Goal: Task Accomplishment & Management: Manage account settings

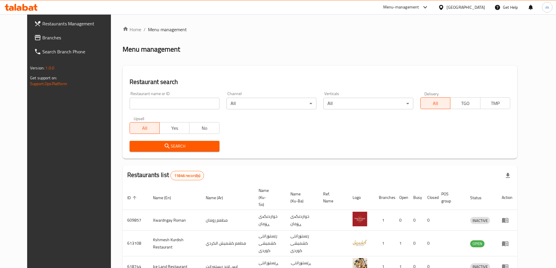
click at [156, 108] on input "search" at bounding box center [175, 104] width 90 height 12
paste input "780599"
type input "780599"
click button "Search" at bounding box center [175, 146] width 90 height 11
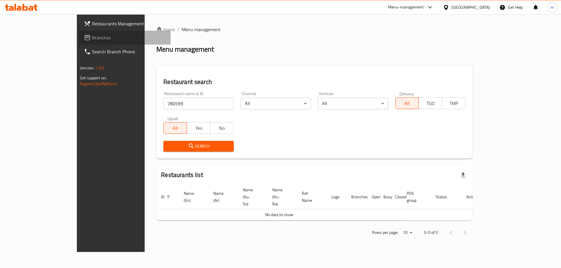
click at [79, 32] on link "Branches" at bounding box center [124, 38] width 91 height 14
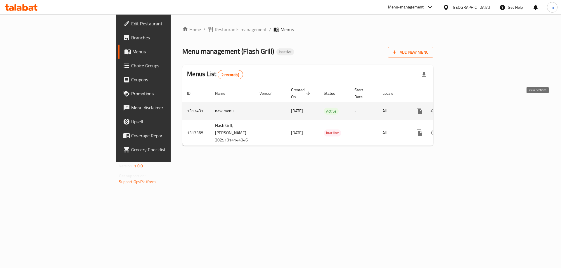
click at [465, 108] on icon "enhanced table" at bounding box center [461, 111] width 7 height 7
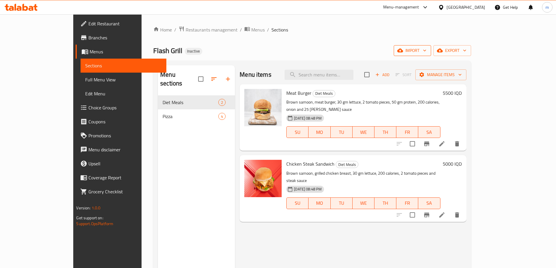
click at [427, 50] on span "import" at bounding box center [413, 50] width 28 height 7
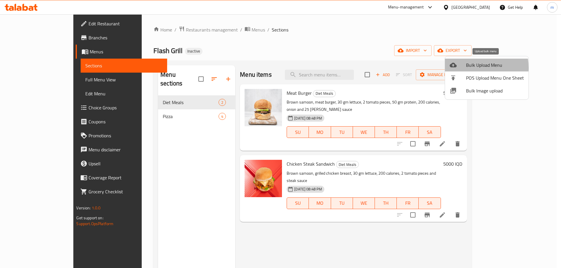
click at [462, 67] on div at bounding box center [457, 65] width 16 height 7
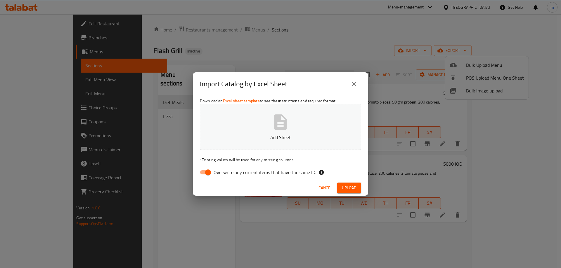
click at [206, 168] on input "Overwrite any current items that have the same ID." at bounding box center [207, 172] width 33 height 11
checkbox input "false"
click at [209, 142] on button "Add Sheet" at bounding box center [280, 127] width 161 height 46
click at [348, 188] on span "Upload" at bounding box center [349, 188] width 15 height 7
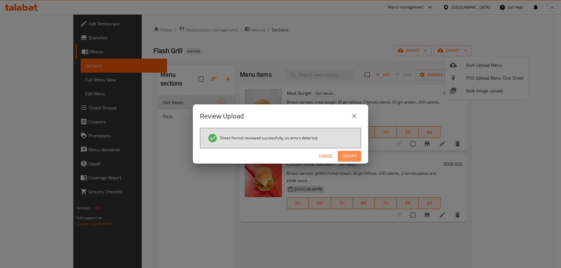
click at [347, 158] on span "Import" at bounding box center [349, 156] width 14 height 7
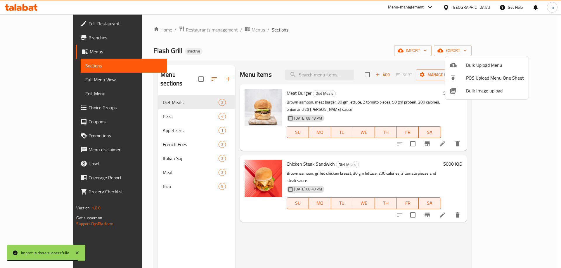
click at [126, 102] on div at bounding box center [280, 134] width 561 height 268
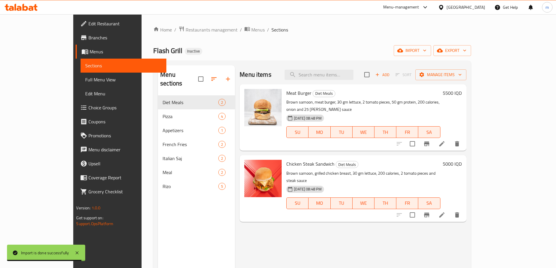
click at [163, 113] on span "Pizza" at bounding box center [191, 116] width 56 height 7
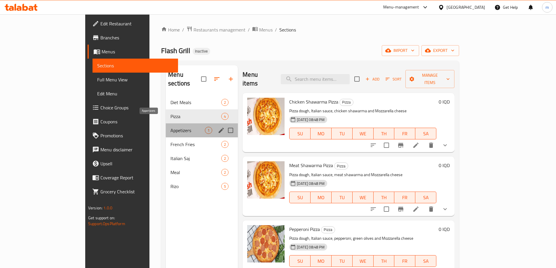
click at [171, 127] on span "Appetizers" at bounding box center [188, 130] width 34 height 7
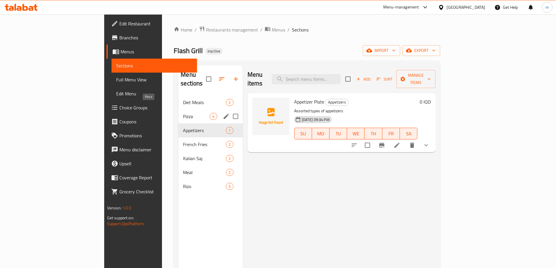
click at [183, 113] on span "Pizza" at bounding box center [196, 116] width 27 height 7
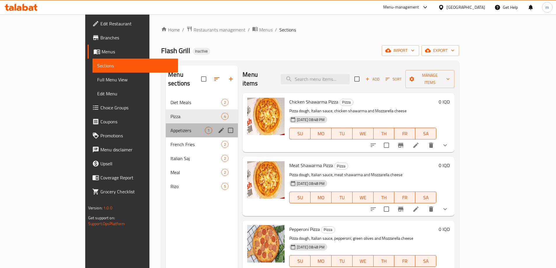
drag, startPoint x: 131, startPoint y: 125, endPoint x: 132, endPoint y: 113, distance: 12.6
click at [166, 125] on div "Appetizers 1" at bounding box center [202, 131] width 72 height 14
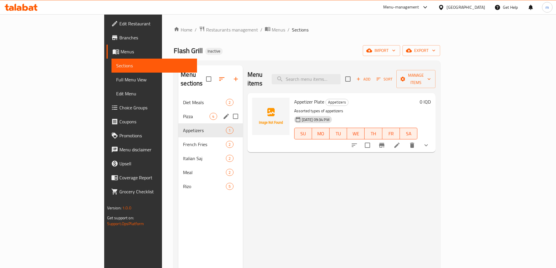
click at [183, 99] on span "Diet Meals" at bounding box center [204, 102] width 43 height 7
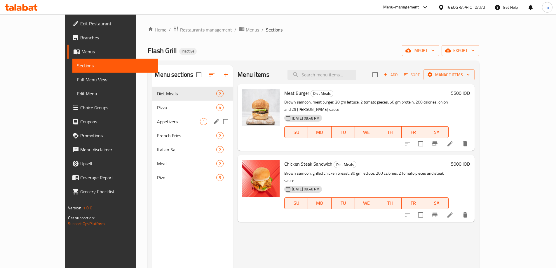
click at [152, 126] on div "Appetizers 1" at bounding box center [192, 122] width 81 height 14
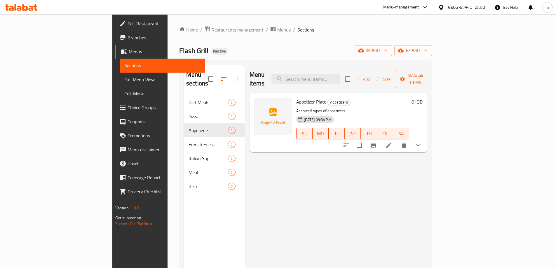
click at [425, 138] on button "show more" at bounding box center [418, 145] width 14 height 14
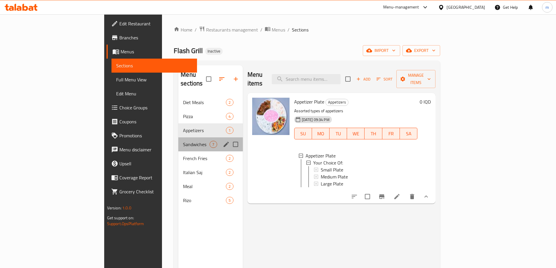
click at [178, 138] on div "Sandwiches 7" at bounding box center [210, 145] width 64 height 14
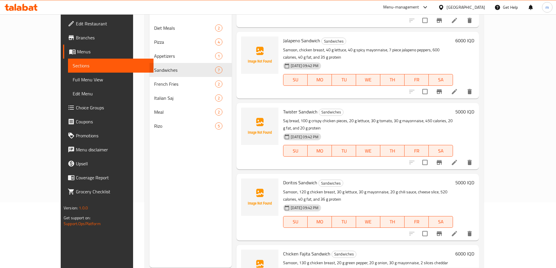
scroll to position [82, 0]
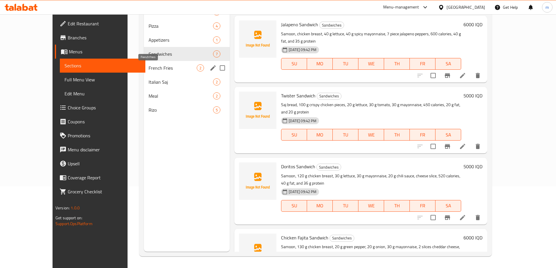
drag, startPoint x: 152, startPoint y: 69, endPoint x: 160, endPoint y: 68, distance: 8.5
click at [152, 69] on span "French Fries" at bounding box center [173, 68] width 48 height 7
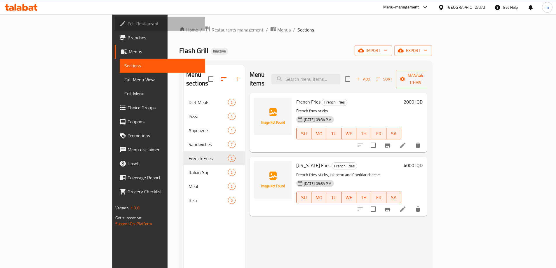
click at [128, 24] on span "Edit Restaurant" at bounding box center [164, 23] width 73 height 7
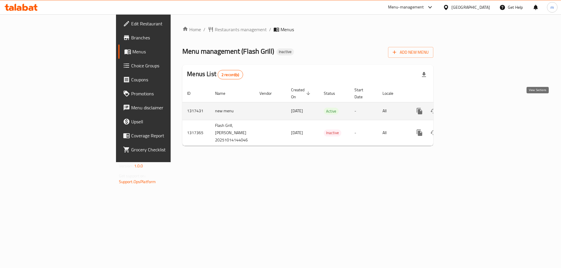
click at [465, 108] on icon "enhanced table" at bounding box center [461, 111] width 7 height 7
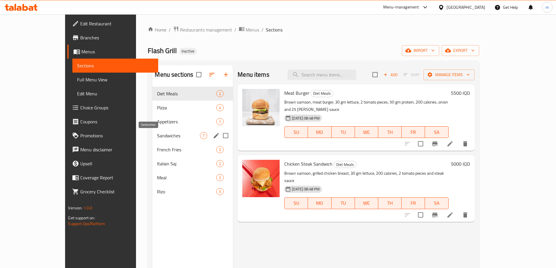
click at [157, 136] on span "Sandwiches" at bounding box center [178, 135] width 43 height 7
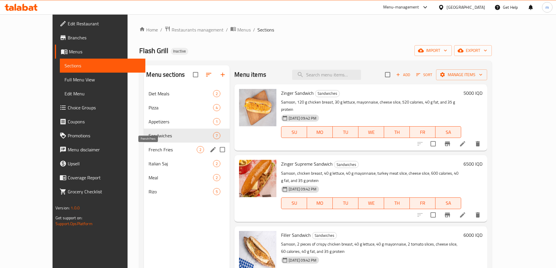
click at [149, 148] on span "French Fries" at bounding box center [173, 149] width 48 height 7
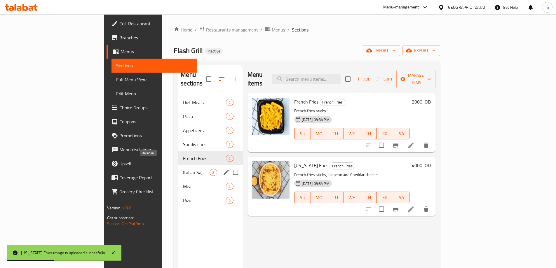
click at [183, 169] on span "Italian Saj" at bounding box center [196, 172] width 27 height 7
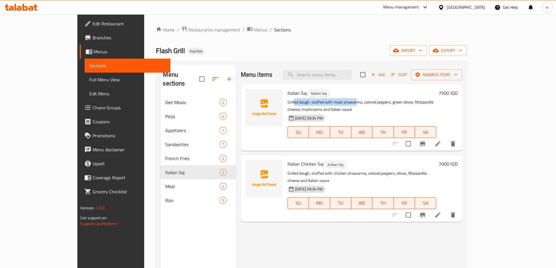
drag, startPoint x: 293, startPoint y: 103, endPoint x: 338, endPoint y: 105, distance: 45.6
click at [338, 105] on p "Grilled dough, stuffed with meat shawarma, colored peppers, green olives, Mozza…" at bounding box center [362, 106] width 149 height 15
click at [339, 112] on div "14-10-2025 09:34 PM SU MO TU WE TH FR SA" at bounding box center [362, 128] width 154 height 32
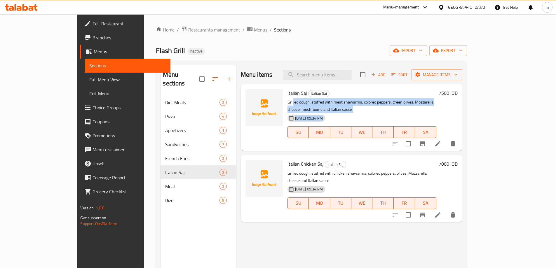
drag, startPoint x: 275, startPoint y: 102, endPoint x: 480, endPoint y: 108, distance: 205.6
click at [439, 108] on div "Italian Saj Italian Saj Grilled dough, stuffed with meat shawarma, colored pepp…" at bounding box center [362, 118] width 154 height 62
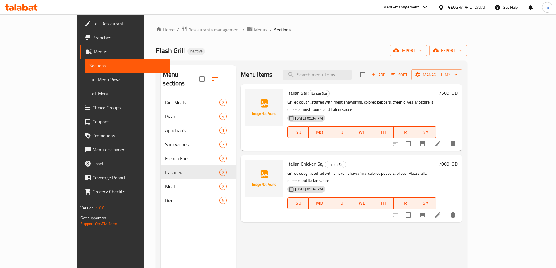
click at [349, 170] on p "Grilled dough, stuffed with chicken shawarma, colored peppers, olives, Mozzarel…" at bounding box center [362, 177] width 149 height 15
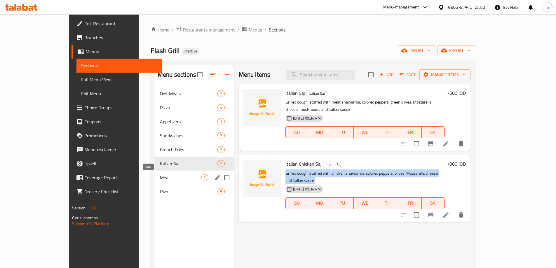
click at [155, 183] on div "Meal 2" at bounding box center [194, 178] width 79 height 14
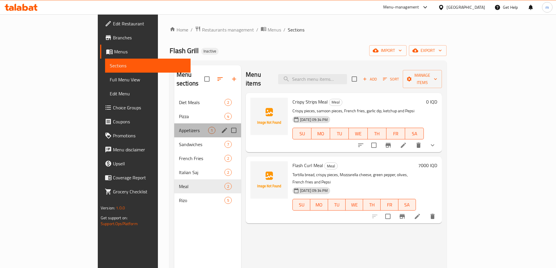
click at [174, 124] on div "Appetizers 1" at bounding box center [207, 131] width 67 height 14
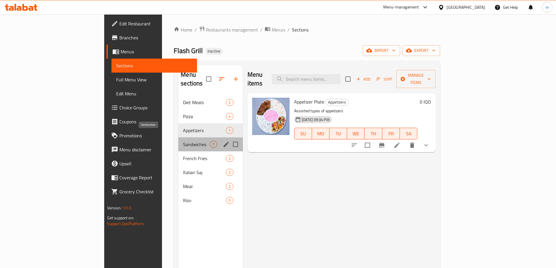
click at [183, 141] on span "Sandwiches" at bounding box center [196, 144] width 27 height 7
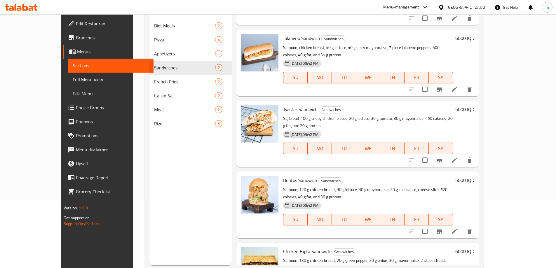
scroll to position [82, 0]
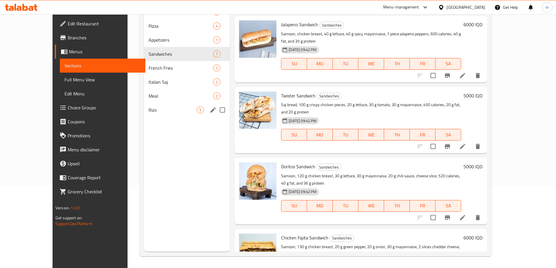
click at [149, 113] on span "Rizo" at bounding box center [173, 110] width 48 height 7
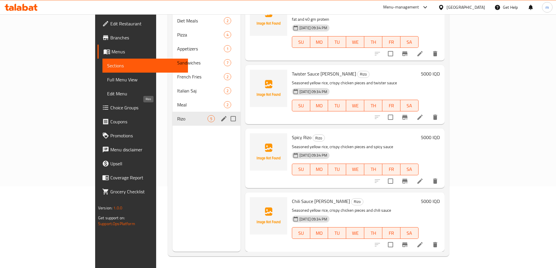
scroll to position [65, 0]
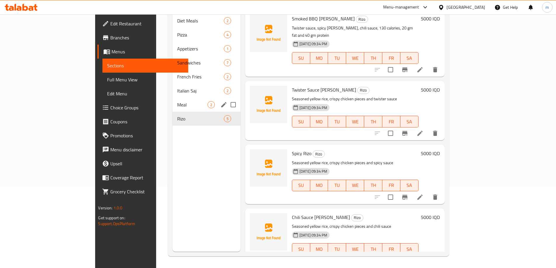
click at [173, 98] on div "Meal 2" at bounding box center [207, 105] width 68 height 14
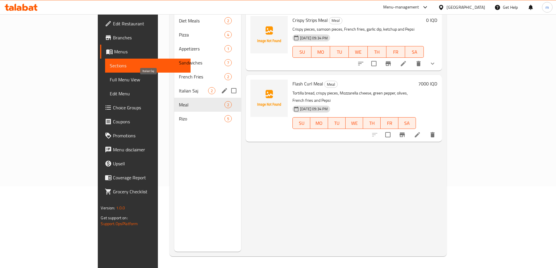
click at [179, 87] on span "Italian Saj" at bounding box center [193, 90] width 29 height 7
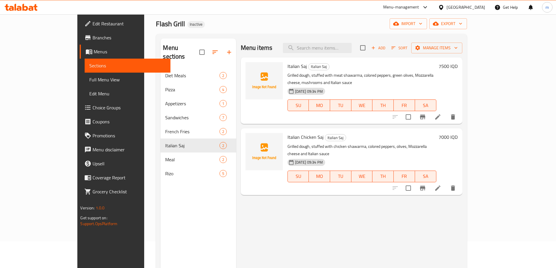
scroll to position [14, 0]
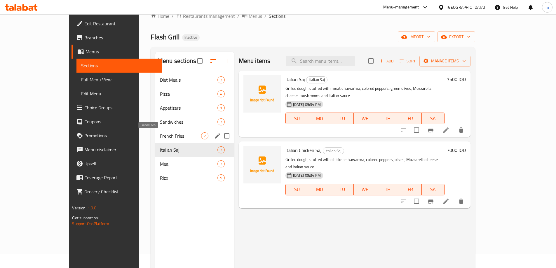
click at [160, 136] on span "French Fries" at bounding box center [180, 136] width 41 height 7
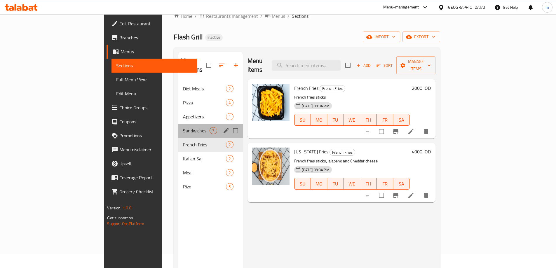
click at [178, 128] on div "Sandwiches 7" at bounding box center [210, 131] width 64 height 14
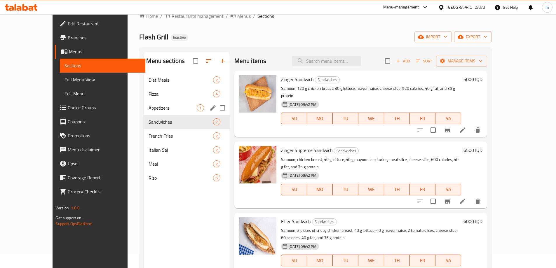
click at [144, 112] on div "Appetizers 1" at bounding box center [187, 108] width 86 height 14
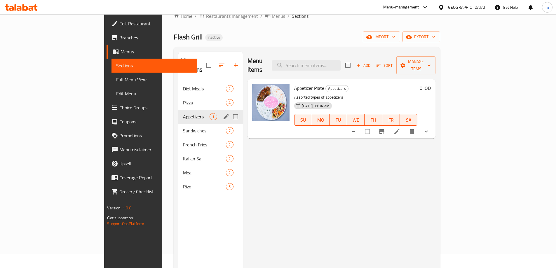
click at [183, 99] on span "Pizza" at bounding box center [204, 102] width 43 height 7
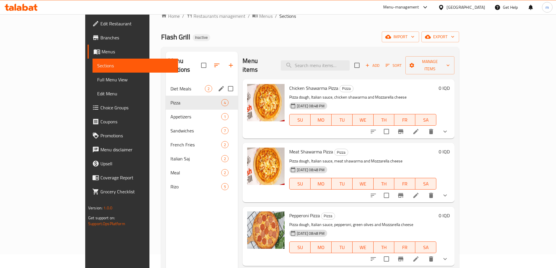
click at [166, 85] on div "Diet Meals 2" at bounding box center [202, 89] width 72 height 14
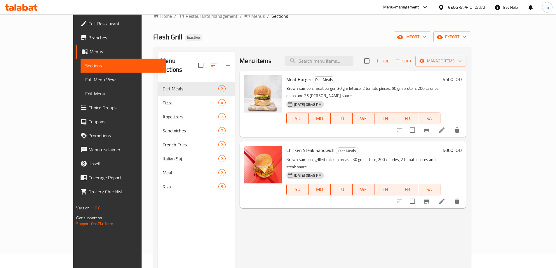
drag, startPoint x: 310, startPoint y: 93, endPoint x: 326, endPoint y: 97, distance: 15.9
click at [326, 97] on div "Meat Burger Diet Meals Brown samoon, meat burger, 30 gm lettuce, 2 tomato piece…" at bounding box center [363, 104] width 159 height 62
click at [348, 99] on div "14-10-2025 08:48 PM SU MO TU WE TH FR SA" at bounding box center [363, 115] width 159 height 32
drag, startPoint x: 269, startPoint y: 145, endPoint x: 315, endPoint y: 145, distance: 45.8
click at [315, 145] on div "Chicken Steak Sandwich Diet Meals Brown samoon, grilled chicken breast, 30 gm l…" at bounding box center [363, 175] width 159 height 62
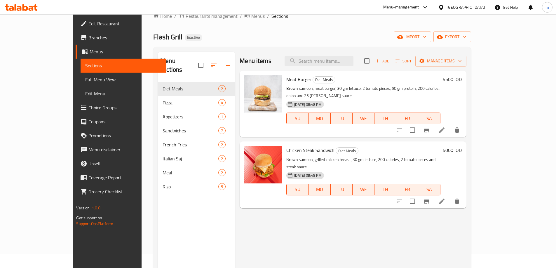
click at [354, 220] on div "Menu items Add Sort Manage items Meat Burger Diet Meals Brown samoon, meat burg…" at bounding box center [350, 186] width 231 height 268
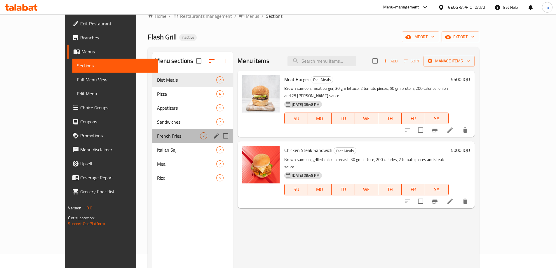
click at [152, 132] on div "French Fries 2" at bounding box center [192, 136] width 81 height 14
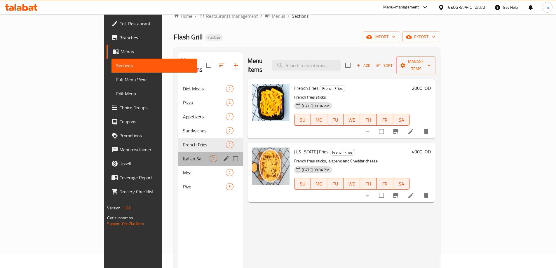
click at [178, 152] on div "Italian Saj 2" at bounding box center [210, 159] width 64 height 14
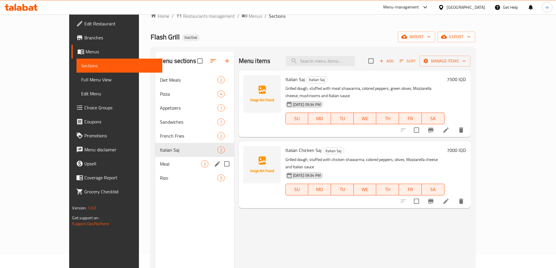
click at [155, 168] on div "Meal 2" at bounding box center [194, 164] width 79 height 14
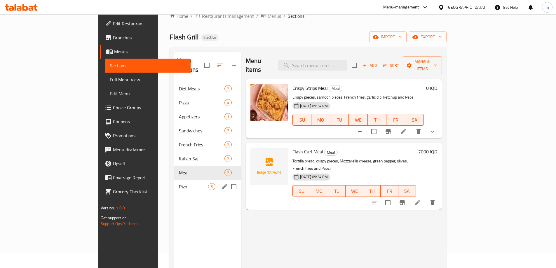
click at [179, 183] on span "Rizo" at bounding box center [193, 186] width 29 height 7
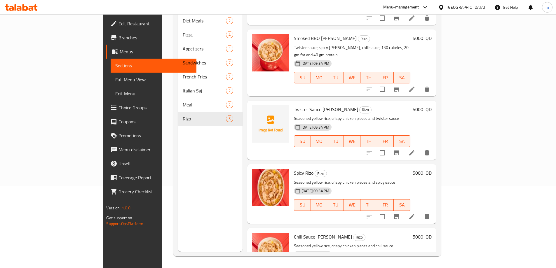
scroll to position [65, 0]
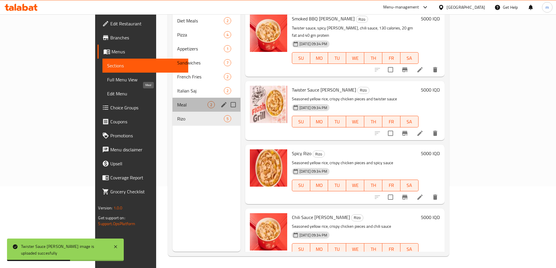
click at [177, 101] on span "Meal" at bounding box center [192, 104] width 30 height 7
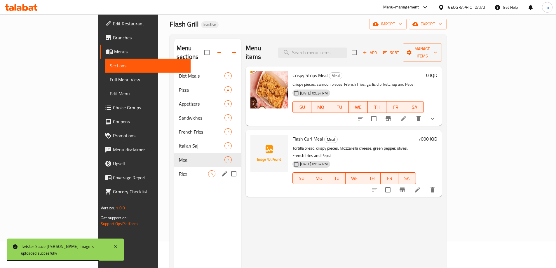
scroll to position [14, 0]
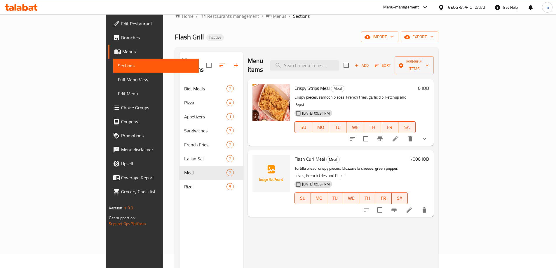
click at [326, 213] on div "Menu items Add Sort Manage items Crispy Strips Meal Meal Crispy pieces, samoon …" at bounding box center [338, 186] width 191 height 268
click at [118, 81] on span "Full Menu View" at bounding box center [156, 79] width 76 height 7
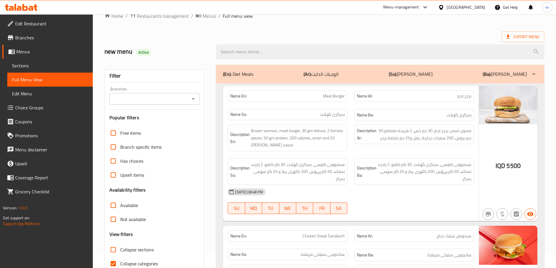
click at [136, 98] on input "Branches" at bounding box center [149, 99] width 77 height 8
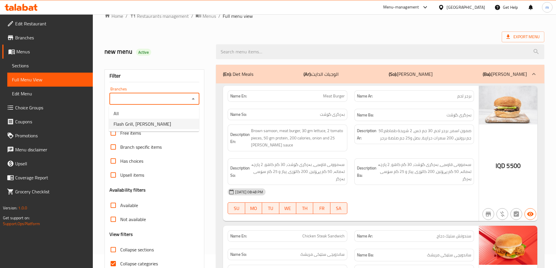
click at [127, 121] on span "Flash Grill, [PERSON_NAME]" at bounding box center [143, 124] width 58 height 7
type input "Flash Grill, [PERSON_NAME]"
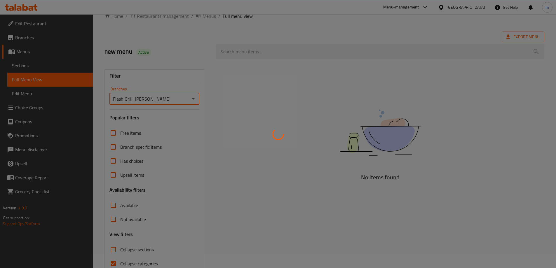
click at [139, 90] on div at bounding box center [278, 134] width 556 height 268
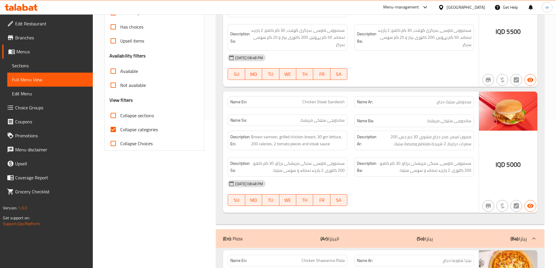
scroll to position [110, 0]
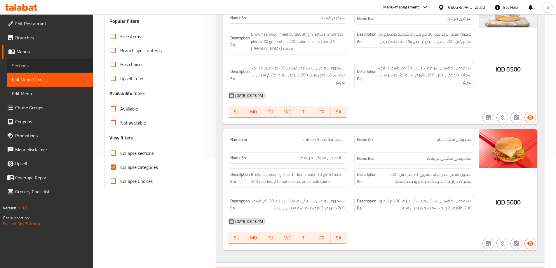
click at [28, 62] on span "Sections" at bounding box center [50, 65] width 76 height 7
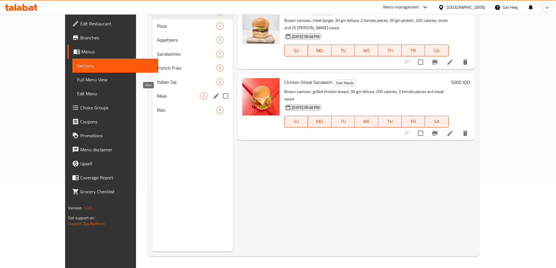
scroll to position [14, 0]
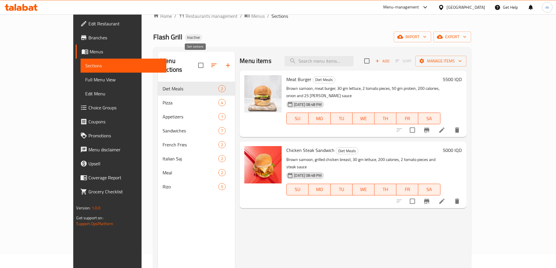
click at [211, 62] on icon "button" at bounding box center [214, 65] width 7 height 7
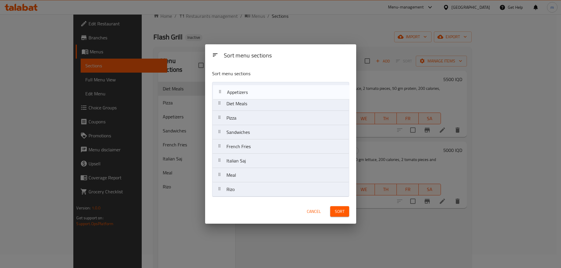
drag, startPoint x: 241, startPoint y: 116, endPoint x: 242, endPoint y: 89, distance: 27.2
click at [242, 89] on nav "Diet Meals Pizza Appetizers Sandwiches French Fries Italian Saj Meal Rizo" at bounding box center [280, 139] width 137 height 115
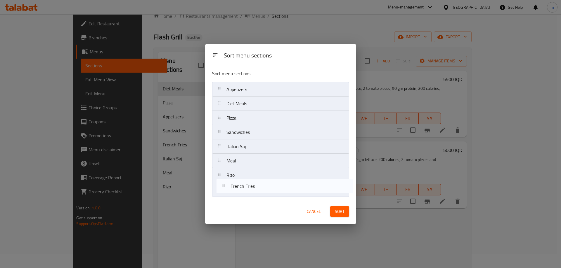
drag, startPoint x: 247, startPoint y: 150, endPoint x: 251, endPoint y: 189, distance: 39.6
click at [251, 189] on nav "Appetizers Diet Meals Pizza Sandwiches French Fries Italian Saj Meal Rizo" at bounding box center [280, 139] width 137 height 115
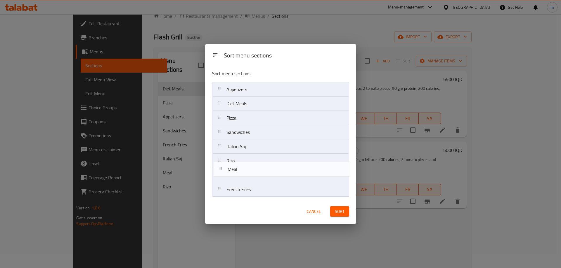
drag, startPoint x: 244, startPoint y: 169, endPoint x: 245, endPoint y: 176, distance: 7.2
click at [245, 176] on nav "Appetizers Diet Meals Pizza Sandwiches Italian Saj Meal Rizo French Fries" at bounding box center [280, 139] width 137 height 115
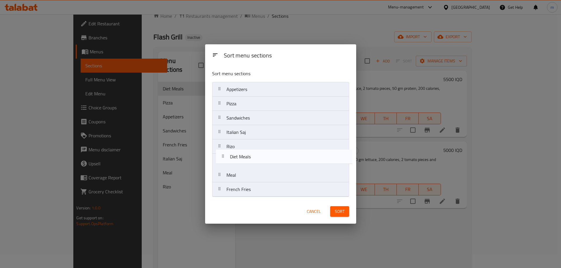
drag, startPoint x: 235, startPoint y: 105, endPoint x: 239, endPoint y: 161, distance: 55.3
click at [239, 161] on nav "Appetizers Diet Meals Pizza Sandwiches Italian Saj Rizo Meal French Fries" at bounding box center [280, 139] width 137 height 115
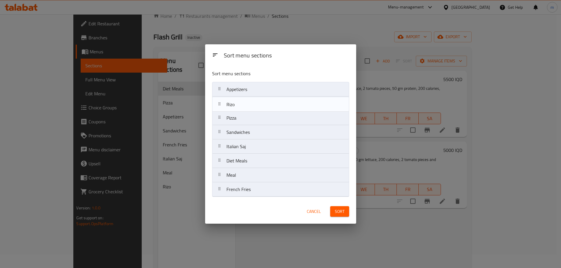
drag, startPoint x: 234, startPoint y: 141, endPoint x: 234, endPoint y: 101, distance: 40.0
click at [234, 101] on nav "Appetizers Pizza Sandwiches Italian Saj Rizo Diet Meals Meal French Fries" at bounding box center [280, 139] width 137 height 115
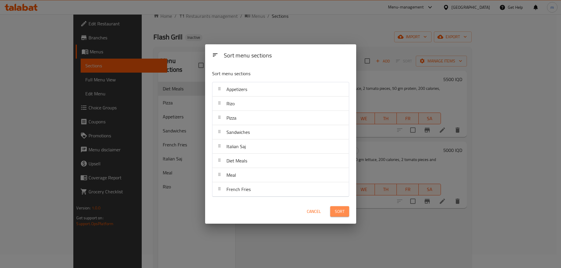
click at [336, 210] on span "Sort" at bounding box center [340, 211] width 10 height 7
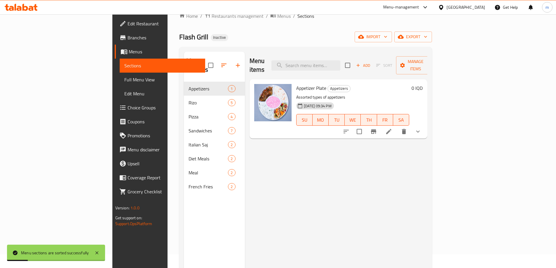
click at [124, 80] on span "Full Menu View" at bounding box center [162, 79] width 76 height 7
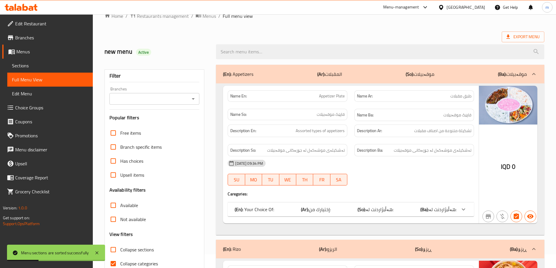
click at [152, 98] on input "Branches" at bounding box center [149, 99] width 77 height 8
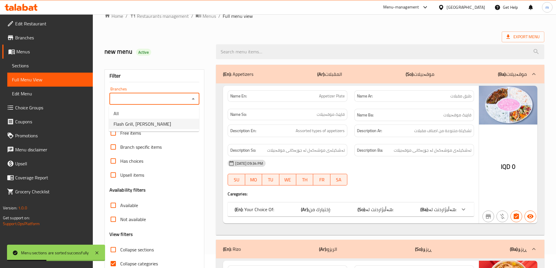
click at [139, 125] on span "Flash Grill, [PERSON_NAME]" at bounding box center [143, 124] width 58 height 7
type input "Flash Grill, [PERSON_NAME]"
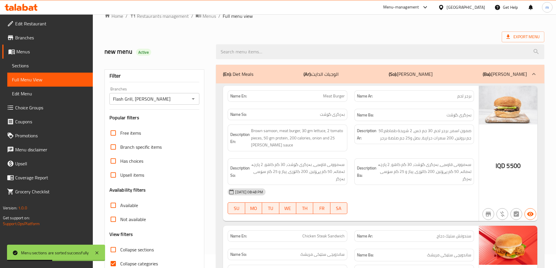
click at [146, 73] on div "Filter" at bounding box center [154, 76] width 90 height 13
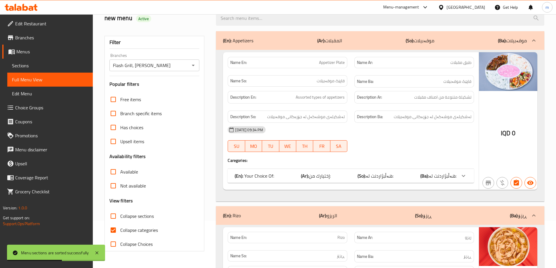
scroll to position [82, 0]
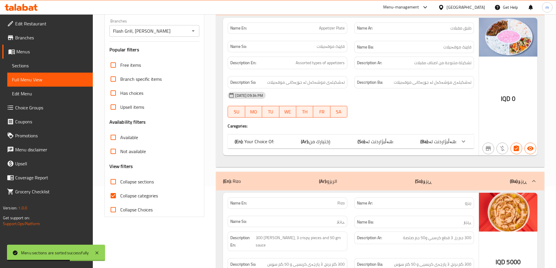
click at [131, 180] on span "Collapse sections" at bounding box center [137, 181] width 34 height 7
click at [120, 180] on input "Collapse sections" at bounding box center [113, 182] width 14 height 14
checkbox input "true"
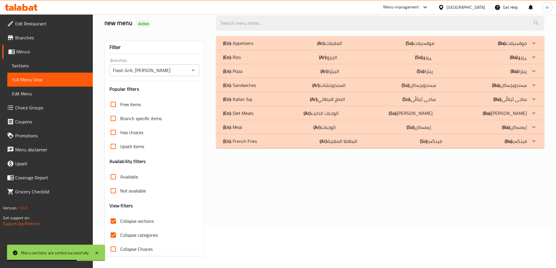
scroll to position [42, 0]
click at [114, 233] on input "Collapse categories" at bounding box center [113, 235] width 14 height 14
checkbox input "false"
click at [138, 222] on span "Collapse sections" at bounding box center [137, 221] width 34 height 7
click at [120, 222] on input "Collapse sections" at bounding box center [113, 221] width 14 height 14
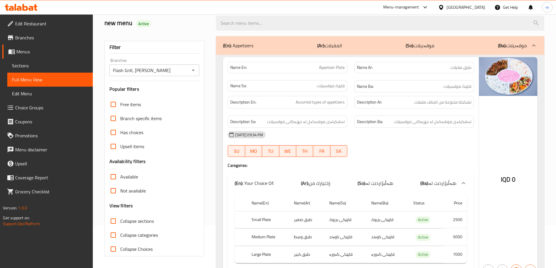
click at [123, 222] on span "Collapse sections" at bounding box center [137, 221] width 34 height 7
click at [120, 222] on input "Collapse sections" at bounding box center [113, 221] width 14 height 14
checkbox input "true"
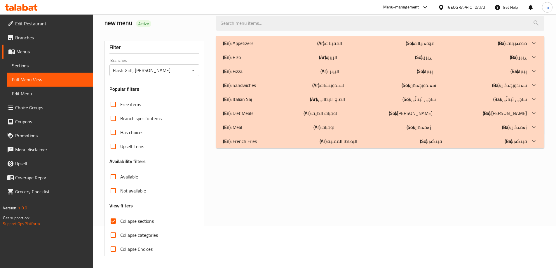
click at [262, 140] on div "(En): French Fries (Ar): البطاطا المقلية (So): فینگەر (Ba): فینگەر" at bounding box center [375, 141] width 304 height 7
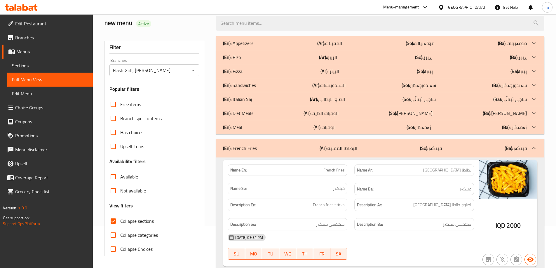
click at [261, 125] on div "(En): Meal (Ar): الوجبات (So): ژەمەکان (Ba): ژەمەکان" at bounding box center [375, 127] width 304 height 7
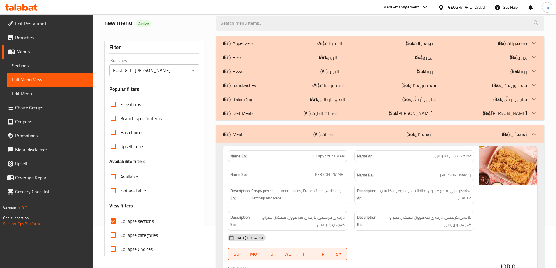
click at [253, 116] on p "(En): Diet Meals" at bounding box center [238, 113] width 30 height 7
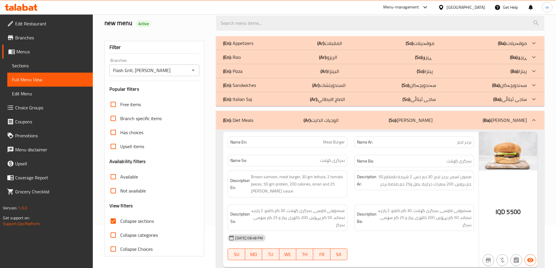
click at [256, 121] on div "(En): Diet Meals (Ar): الوجبات الدايت (So): [PERSON_NAME] (Ba): [PERSON_NAME]" at bounding box center [375, 120] width 304 height 7
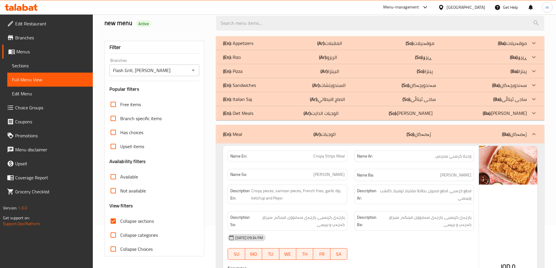
click at [250, 99] on p "(En): Italian Saj" at bounding box center [237, 99] width 29 height 7
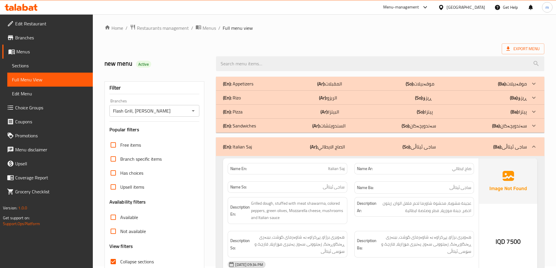
scroll to position [0, 0]
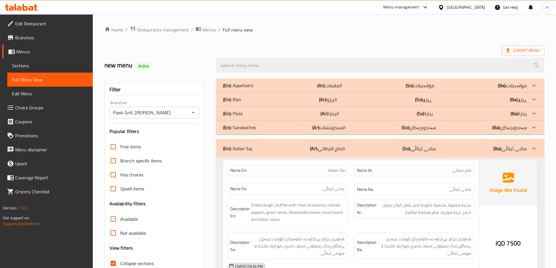
click at [254, 127] on p "(En): Sandwiches" at bounding box center [239, 127] width 33 height 7
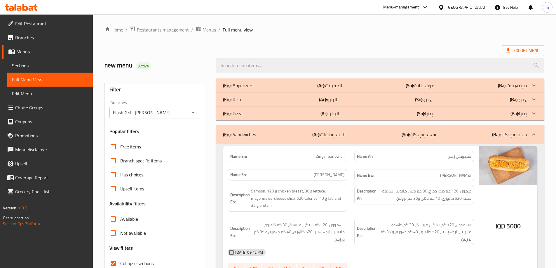
click at [248, 138] on p "(En): Sandwiches" at bounding box center [239, 134] width 33 height 7
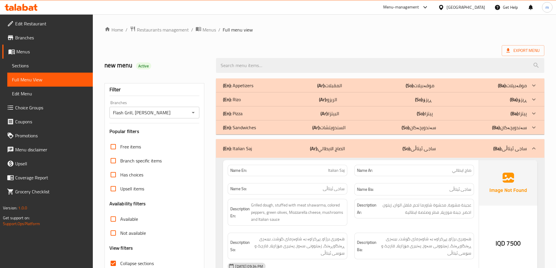
click at [240, 113] on p "(En): Pizza" at bounding box center [233, 113] width 20 height 7
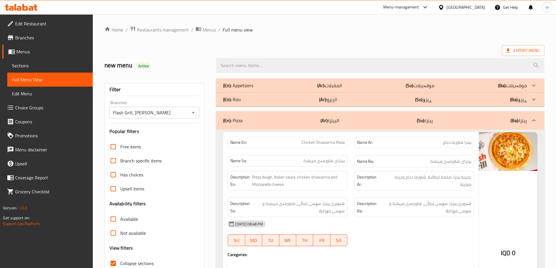
click at [241, 113] on div "(En): Pizza (Ar): البيتزا (So): پیتزا (Ba): پیتزا" at bounding box center [380, 120] width 328 height 19
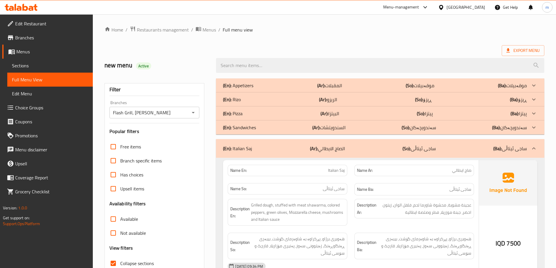
click at [244, 114] on div "(En): Pizza (Ar): البيتزا (So): پیتزا (Ba): پیتزا" at bounding box center [375, 113] width 304 height 7
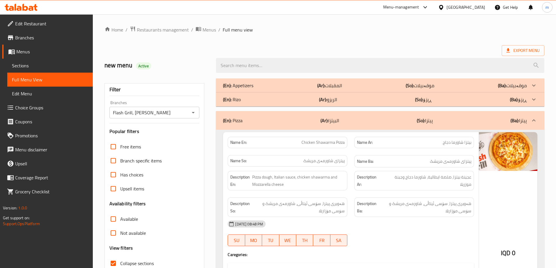
click at [269, 121] on div "(En): Pizza (Ar): البيتزا (So): پیتزا (Ba): پیتزا" at bounding box center [375, 120] width 304 height 7
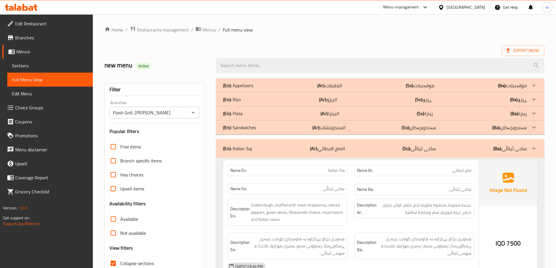
click at [250, 100] on div "(En): Rizo (Ar): الريزو (So): ڕیزۆ (Ba): ڕیزۆ" at bounding box center [375, 99] width 304 height 7
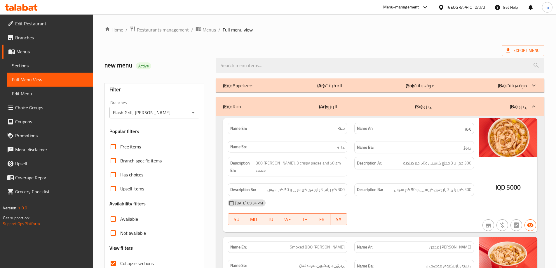
click at [268, 84] on div "(En): Appetizers (Ar): المقبلات (So): موقەبیلات (Ba): موقەبیلات" at bounding box center [375, 85] width 304 height 7
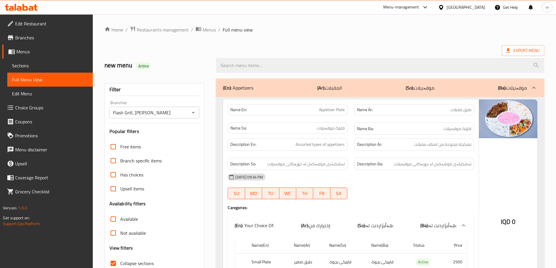
click at [273, 51] on div "Export Menu" at bounding box center [325, 50] width 440 height 11
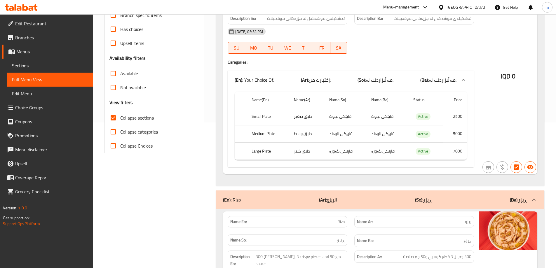
scroll to position [130, 0]
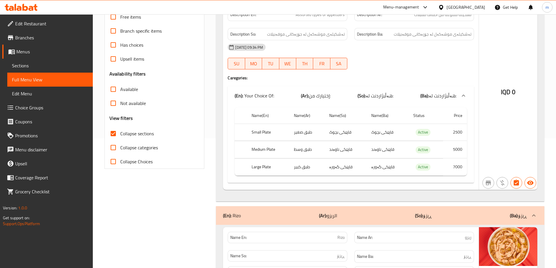
click at [58, 24] on span "Edit Restaurant" at bounding box center [51, 23] width 73 height 7
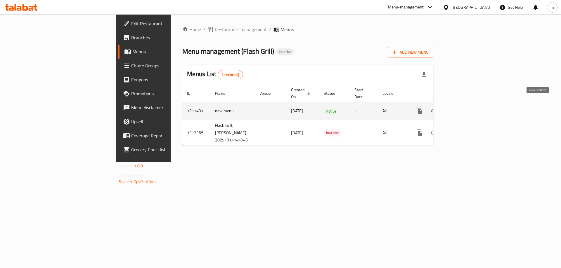
click at [468, 106] on link "enhanced table" at bounding box center [461, 111] width 14 height 14
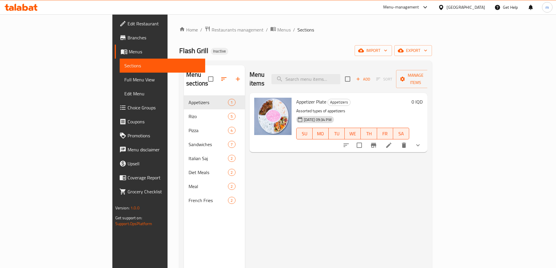
click at [124, 76] on span "Full Menu View" at bounding box center [162, 79] width 76 height 7
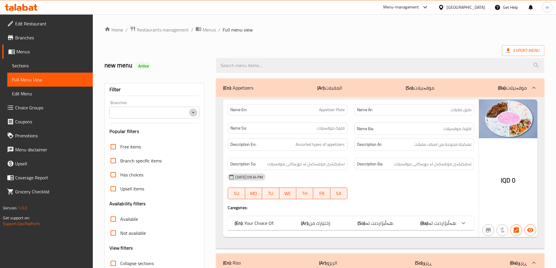
click at [195, 113] on icon "Open" at bounding box center [193, 112] width 7 height 7
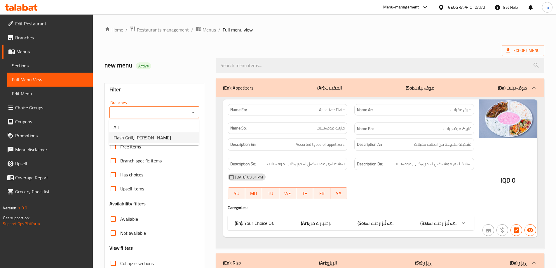
click at [135, 138] on span "Flash Grill, [PERSON_NAME]" at bounding box center [143, 137] width 58 height 7
type input "Flash Grill, [PERSON_NAME]"
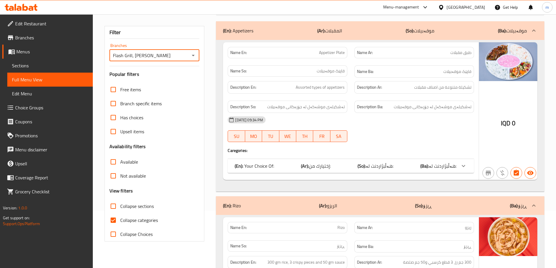
scroll to position [68, 0]
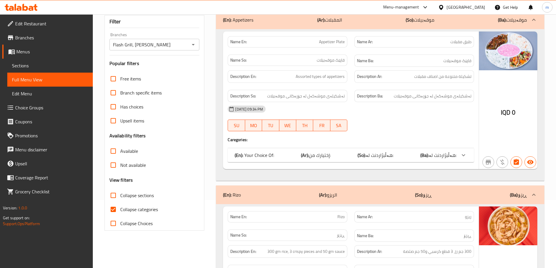
click at [141, 211] on span "Collapse categories" at bounding box center [139, 209] width 38 height 7
click at [120, 211] on input "Collapse categories" at bounding box center [113, 210] width 14 height 14
checkbox input "false"
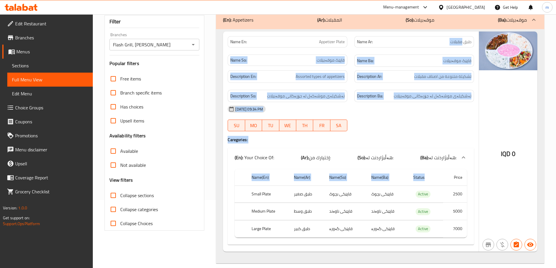
drag, startPoint x: 461, startPoint y: 63, endPoint x: 434, endPoint y: 151, distance: 92.0
click at [436, 177] on div "Name En: Appetizer Plate Name Ar: طبق مقبلات Name So: قاپێک موقەبیلات Name Ba: …" at bounding box center [351, 142] width 256 height 220
click at [432, 122] on div "14-10-2025 09:34 PM SU MO TU WE TH FR SA" at bounding box center [350, 118] width 253 height 33
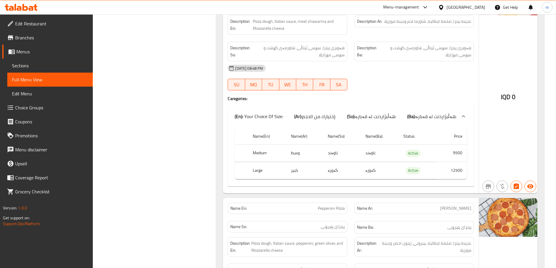
scroll to position [0, 0]
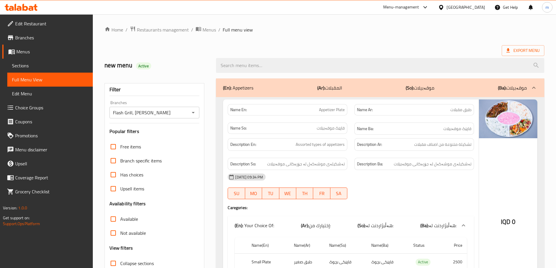
click at [395, 97] on div "(En): Appetizers (Ar): المقبلات (So): موقەبیلات (Ba): موقەبیلات Name En: Appeti…" at bounding box center [380, 205] width 328 height 253
click at [395, 91] on div "(En): Appetizers (Ar): المقبلات (So): موقەبیلات (Ba): موقەبیلات" at bounding box center [375, 87] width 304 height 7
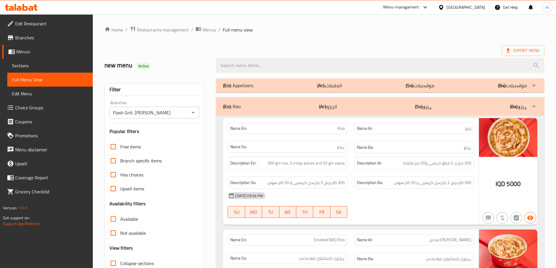
click at [377, 105] on div "(En): [PERSON_NAME] (Ar): الريزو (So): ڕیزۆ (Ba): ڕیزۆ" at bounding box center [375, 106] width 304 height 7
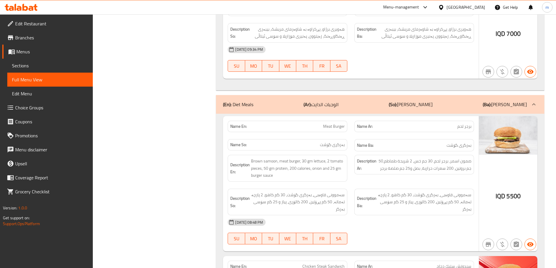
scroll to position [2271, 0]
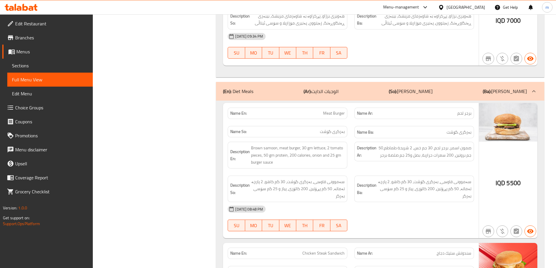
click at [385, 88] on div "(En): Diet Meals (Ar): الوجبات الدايت (So): [PERSON_NAME] (Ba): [PERSON_NAME]" at bounding box center [375, 91] width 304 height 7
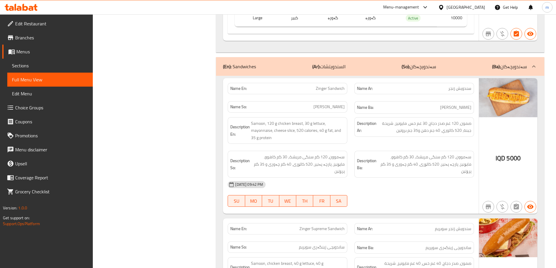
scroll to position [969, 0]
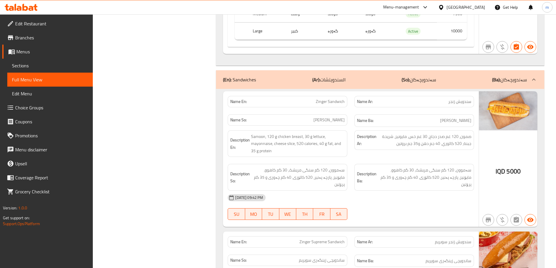
click at [379, 79] on div "(En): Sandwiches (Ar): السندويتشات (So): سەندویچەکان (Ba): سەندویچەکان" at bounding box center [375, 79] width 304 height 7
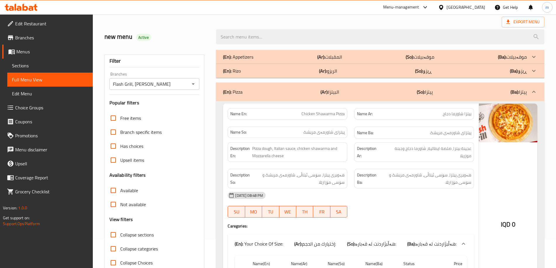
scroll to position [15, 0]
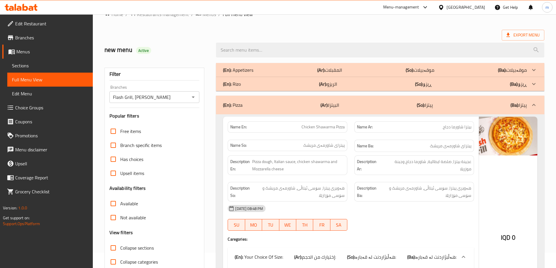
click at [370, 104] on div "(En): Pizza (Ar): البيتزا (So): پیتزا (Ba): پیتزا" at bounding box center [375, 105] width 304 height 7
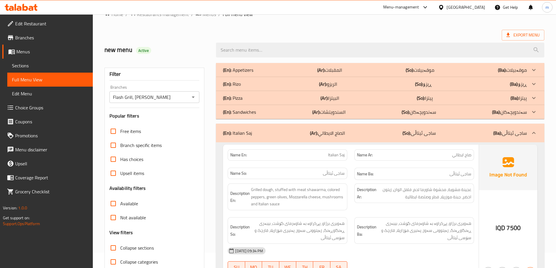
click at [335, 82] on p "(Ar): الريزو" at bounding box center [328, 84] width 18 height 7
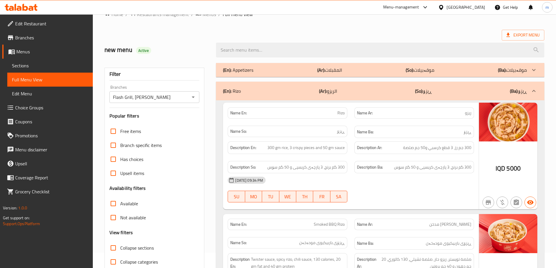
click at [331, 71] on p "(Ar): المقبلات" at bounding box center [329, 70] width 25 height 7
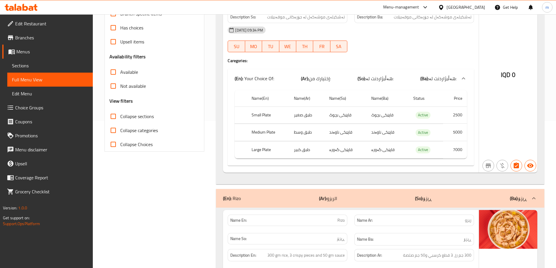
scroll to position [152, 0]
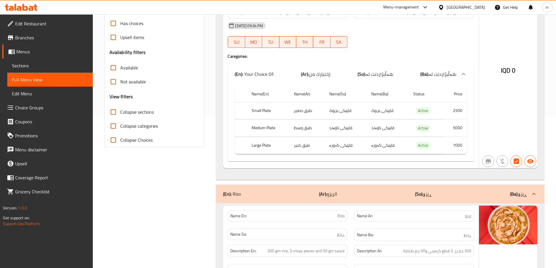
click at [542, 65] on div "Name En: Appetizer Plate Name Ar: طبق مقبلات Name So: قاپێک موقەبیلات Name Ba: …" at bounding box center [380, 63] width 328 height 234
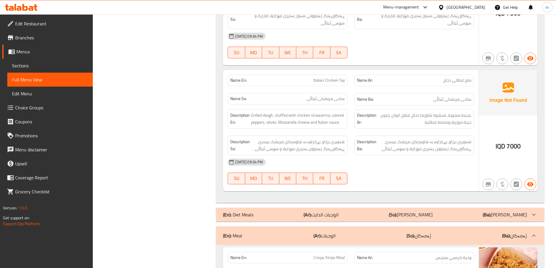
scroll to position [1041, 0]
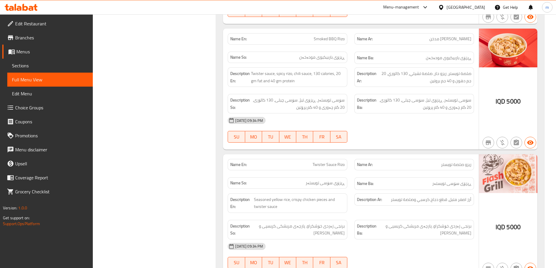
scroll to position [427, 0]
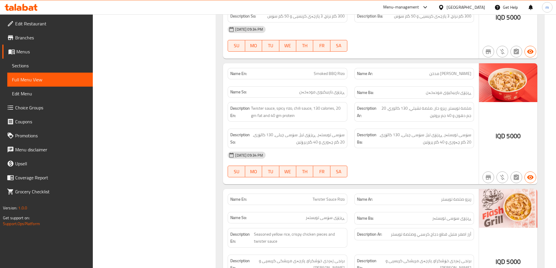
scroll to position [0, 0]
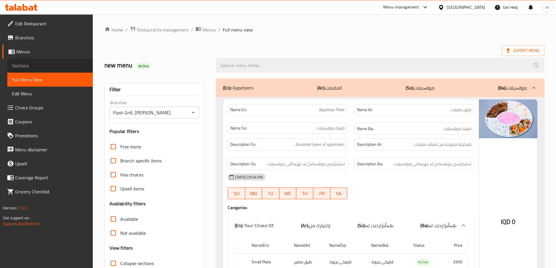
click at [22, 68] on span "Sections" at bounding box center [50, 65] width 76 height 7
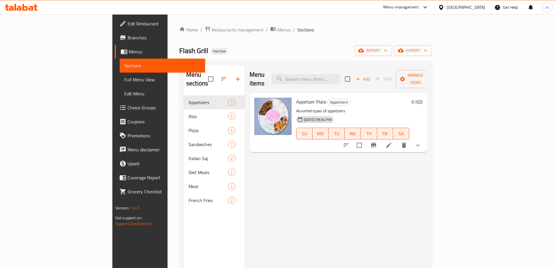
click at [392, 143] on icon at bounding box center [388, 145] width 5 height 5
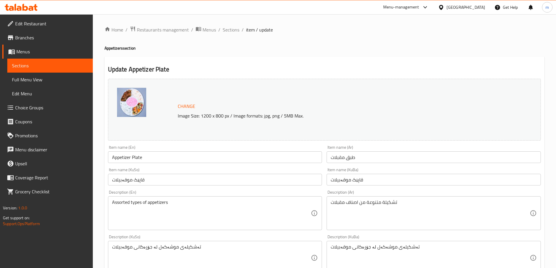
click at [112, 202] on textarea "Assorted types of appetizers" at bounding box center [211, 214] width 199 height 28
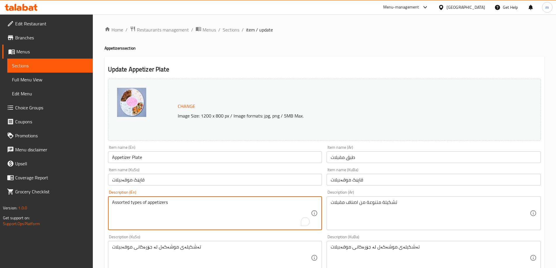
drag, startPoint x: 115, startPoint y: 204, endPoint x: 106, endPoint y: 204, distance: 9.1
click at [107, 204] on div "Description (En) Assorted types of appetizers Description (En)" at bounding box center [215, 210] width 219 height 45
click at [119, 202] on textarea "Tashkila assorted types of appetizers" at bounding box center [211, 214] width 199 height 28
click at [120, 203] on textarea "Tashkila assorted types of appetizers" at bounding box center [211, 214] width 199 height 28
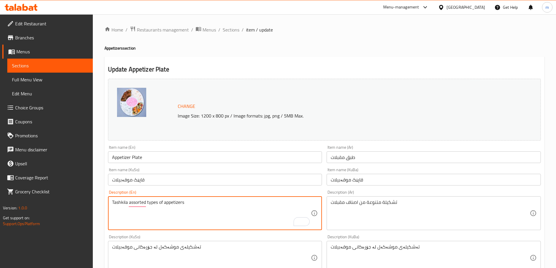
click at [120, 203] on textarea "Tashkila assorted types of appetizers" at bounding box center [211, 214] width 199 height 28
paste textarea "Tashkela"
click at [120, 202] on textarea "TasTashkelahkila assorted types of appetizers" at bounding box center [211, 214] width 199 height 28
paste textarea "hkela"
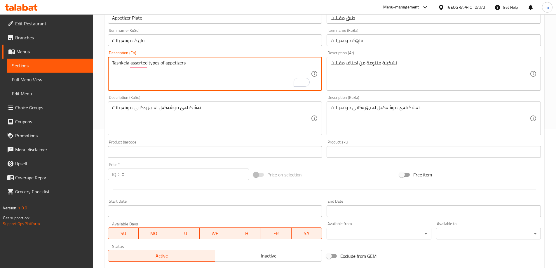
scroll to position [250, 0]
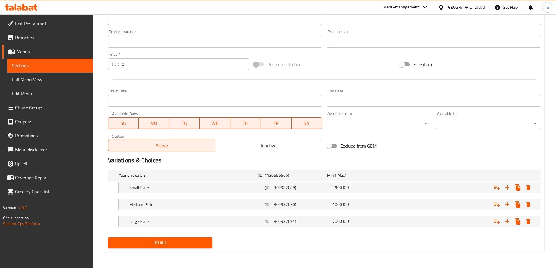
type textarea "Tashkela assorted types of appetizers"
click at [173, 243] on span "Update" at bounding box center [160, 242] width 95 height 7
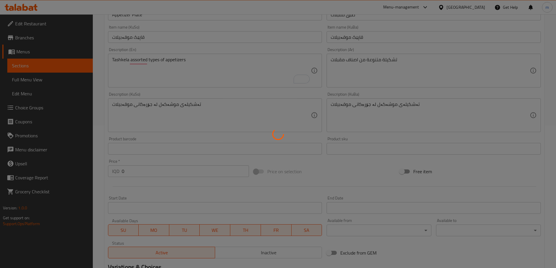
scroll to position [114, 0]
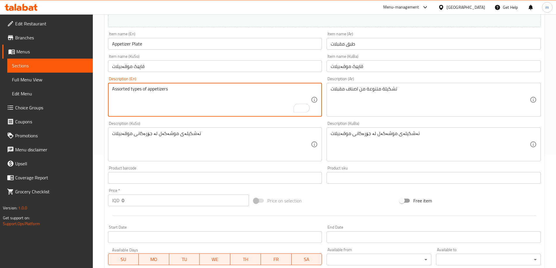
click at [196, 93] on textarea "Assorted types of appetizers" at bounding box center [211, 100] width 199 height 28
click at [181, 98] on textarea "Assorted types of appetizers" at bounding box center [211, 100] width 199 height 28
paste textarea "Tashkela"
click at [169, 86] on textarea "Assorted types of appetizers Tashkela" at bounding box center [211, 100] width 199 height 28
click at [187, 122] on div "Description (KuSo) تەشکیلەی موشەکەل لە جۆرەکانی موقەبیلات Description (KuSo)" at bounding box center [215, 141] width 214 height 40
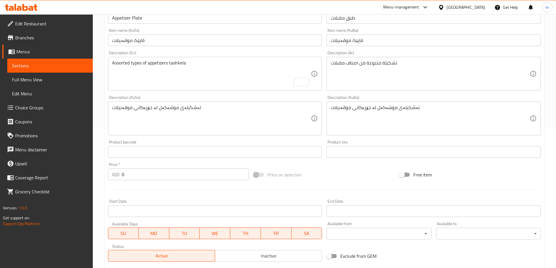
scroll to position [250, 0]
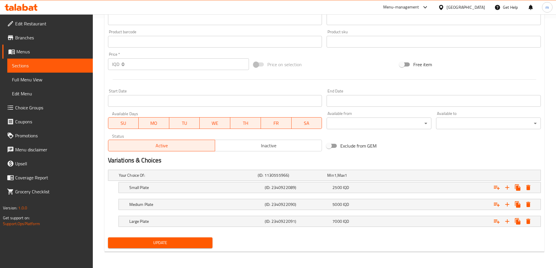
click at [172, 248] on button "Update" at bounding box center [160, 243] width 105 height 11
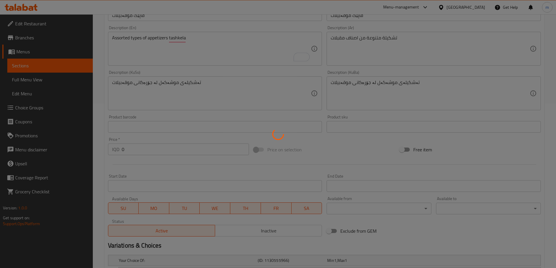
scroll to position [114, 0]
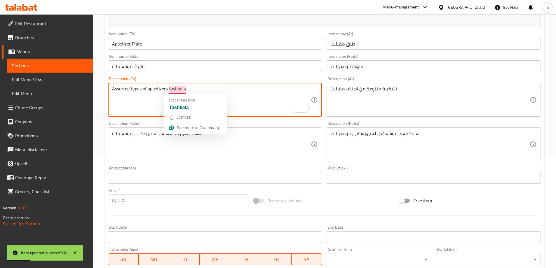
click at [175, 92] on textarea "Assorted types of appetizers tashkela" at bounding box center [211, 100] width 199 height 28
click at [131, 90] on textarea "Assorted types of appetizers" at bounding box center [211, 100] width 199 height 28
paste textarea "ashkelat"
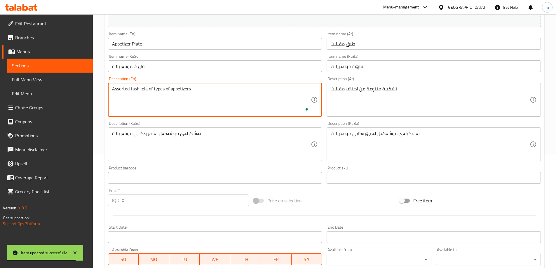
click at [159, 91] on textarea "Assorted tashkela of types of appetizers" at bounding box center [211, 100] width 199 height 28
drag, startPoint x: 152, startPoint y: 90, endPoint x: 169, endPoint y: 91, distance: 17.2
click at [169, 91] on textarea "Assorted tashkela of types of appetizers" at bounding box center [211, 100] width 199 height 28
click at [180, 88] on textarea "Assorted tashkela of appetizers" at bounding box center [211, 100] width 199 height 28
paste textarea "types of"
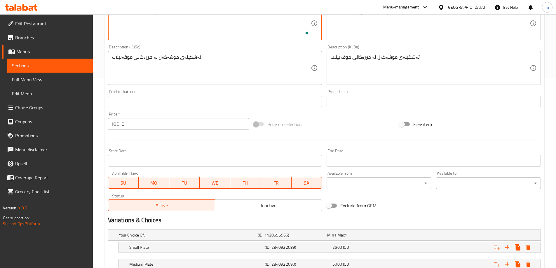
scroll to position [250, 0]
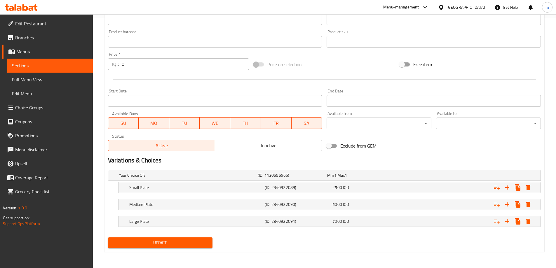
type textarea "Assorted tashkela of appetizers types"
click at [187, 244] on span "Update" at bounding box center [160, 242] width 95 height 7
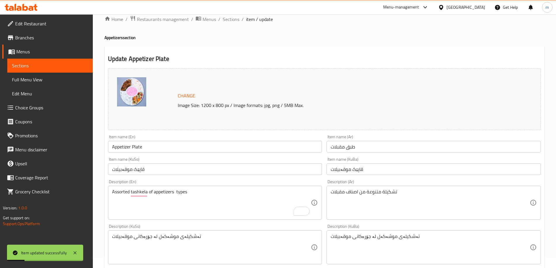
scroll to position [0, 0]
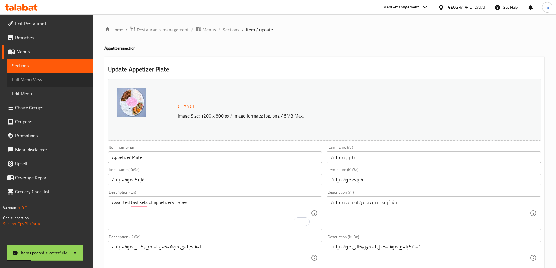
click at [41, 79] on span "Full Menu View" at bounding box center [50, 79] width 76 height 7
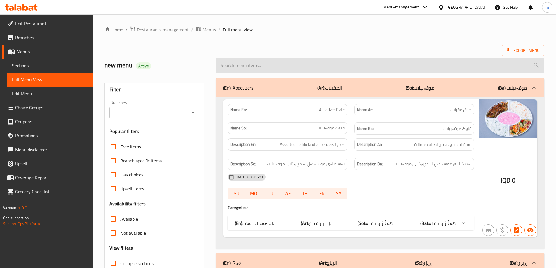
click at [311, 59] on input "search" at bounding box center [380, 65] width 328 height 15
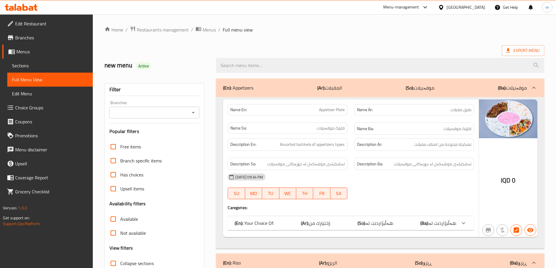
click at [194, 109] on icon "Open" at bounding box center [193, 112] width 7 height 7
drag, startPoint x: 195, startPoint y: 113, endPoint x: 192, endPoint y: 117, distance: 5.4
click at [195, 112] on icon "Open" at bounding box center [193, 112] width 7 height 7
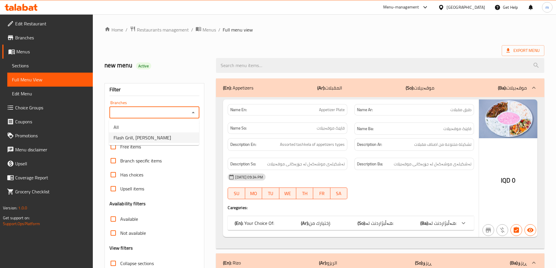
click at [161, 139] on li "Flash Grill, [PERSON_NAME]" at bounding box center [154, 138] width 90 height 11
type input "Flash Grill, [PERSON_NAME]"
click at [163, 110] on input "Branches" at bounding box center [149, 113] width 77 height 8
click at [131, 140] on span "Flash Grill, [PERSON_NAME]" at bounding box center [143, 137] width 58 height 7
type input "Flash Grill, [PERSON_NAME]"
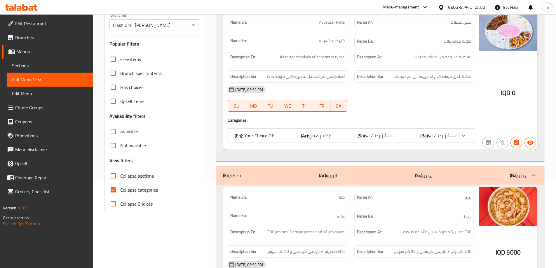
scroll to position [136, 0]
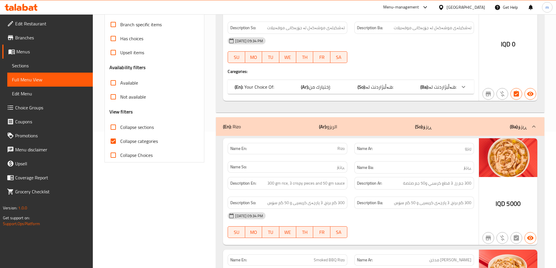
click at [142, 143] on span "Collapse categories" at bounding box center [139, 141] width 38 height 7
click at [120, 143] on input "Collapse categories" at bounding box center [113, 141] width 14 height 14
checkbox input "false"
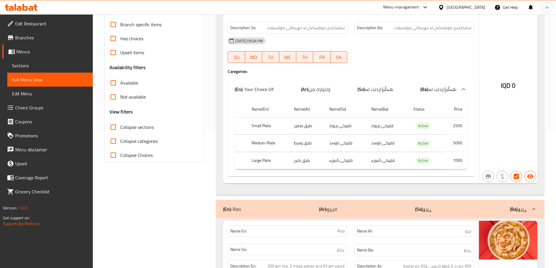
click at [138, 129] on span "Collapse sections" at bounding box center [137, 127] width 34 height 7
click at [120, 129] on input "Collapse sections" at bounding box center [113, 127] width 14 height 14
checkbox input "true"
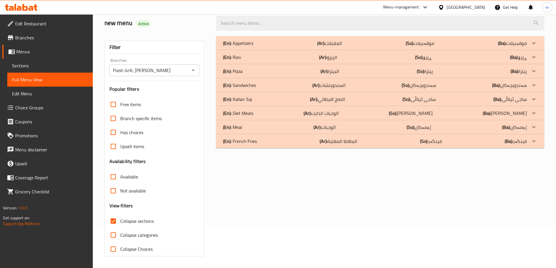
scroll to position [42, 0]
click at [259, 145] on div "(En): French Fries (Ar): البطاطا المقلية (So): فینگەر (Ba): فینگەر" at bounding box center [375, 141] width 304 height 7
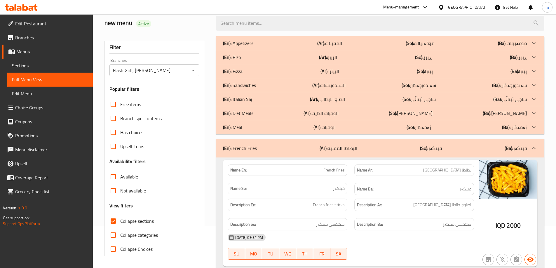
click at [245, 126] on div "(En): Meal (Ar): الوجبات (So): ژەمەکان (Ba): ژەمەکان" at bounding box center [375, 127] width 304 height 7
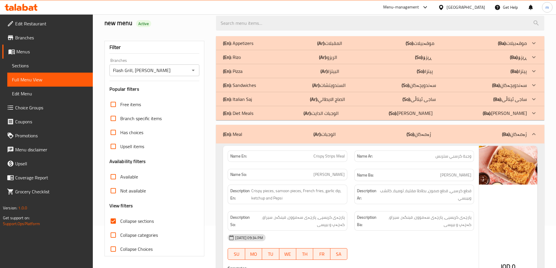
click at [251, 102] on p "(En): Italian Saj" at bounding box center [237, 99] width 29 height 7
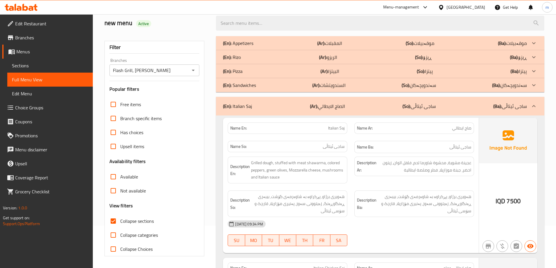
click at [249, 88] on p "(En): Sandwiches" at bounding box center [239, 85] width 33 height 7
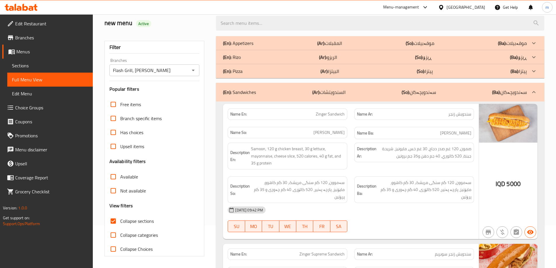
click at [246, 91] on p "(En): Sandwiches" at bounding box center [239, 92] width 33 height 7
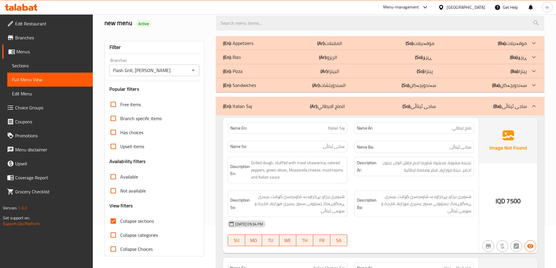
click at [244, 69] on div "(En): Pizza (Ar): البيتزا (So): پیتزا (Ba): پیتزا" at bounding box center [375, 71] width 304 height 7
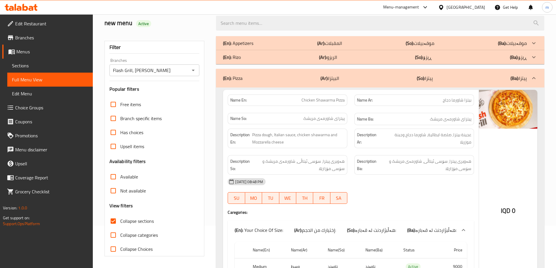
click at [248, 75] on div "(En): Pizza (Ar): البيتزا (So): پیتزا (Ba): پیتزا" at bounding box center [375, 78] width 304 height 7
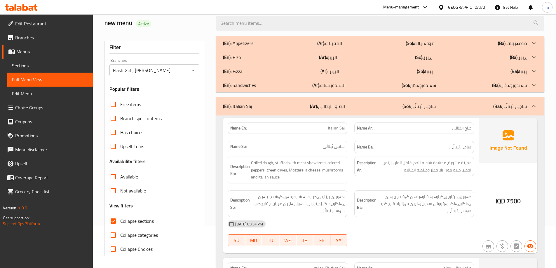
click at [243, 58] on div "(En): [PERSON_NAME] (Ar): الريزو (So): ڕیزۆ (Ba): ڕیزۆ" at bounding box center [375, 57] width 304 height 7
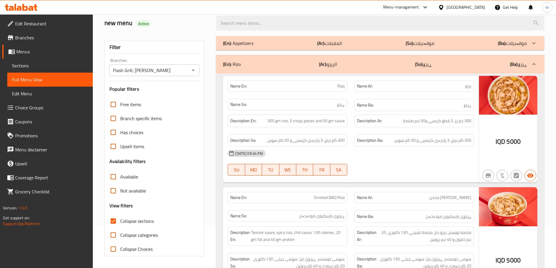
click at [243, 49] on div "(En): Appetizers (Ar): المقبلات (So): موقەبیلات (Ba): موقەبیلات" at bounding box center [380, 43] width 328 height 14
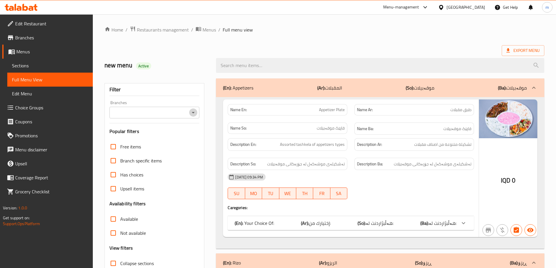
click at [193, 112] on icon "Open" at bounding box center [193, 112] width 7 height 7
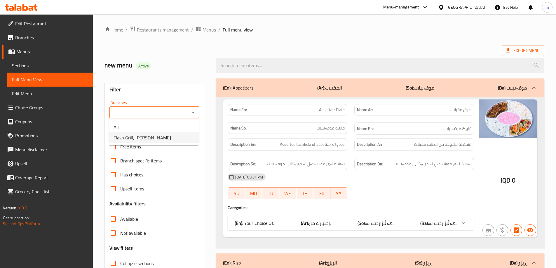
click at [176, 138] on li "Flash Grill, [PERSON_NAME]" at bounding box center [154, 138] width 90 height 11
type input "Flash Grill, [PERSON_NAME]"
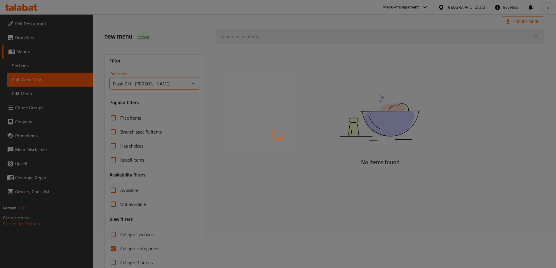
scroll to position [42, 0]
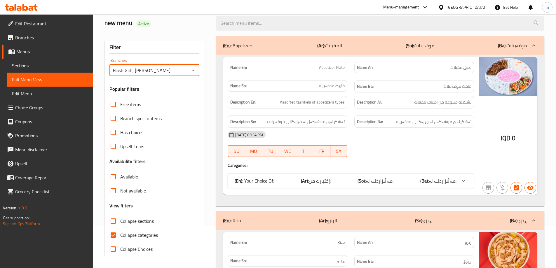
click at [111, 238] on input "Collapse categories" at bounding box center [113, 235] width 14 height 14
checkbox input "false"
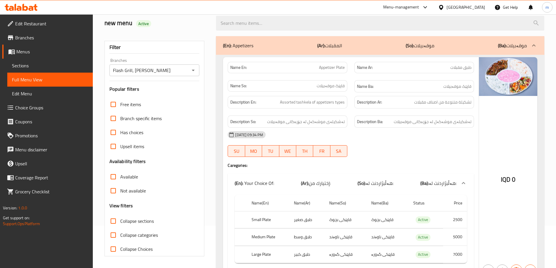
click at [114, 222] on input "Collapse sections" at bounding box center [113, 221] width 14 height 14
checkbox input "true"
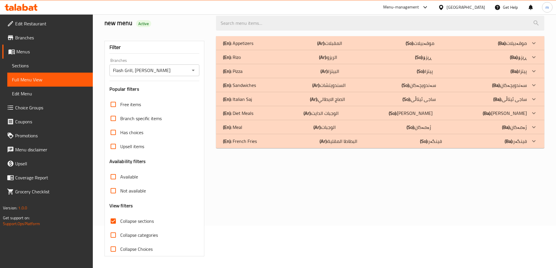
click at [242, 141] on p "(En): French Fries" at bounding box center [240, 141] width 34 height 7
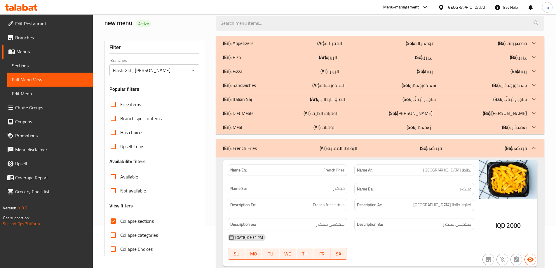
click at [237, 127] on p "(En): Meal" at bounding box center [232, 127] width 19 height 7
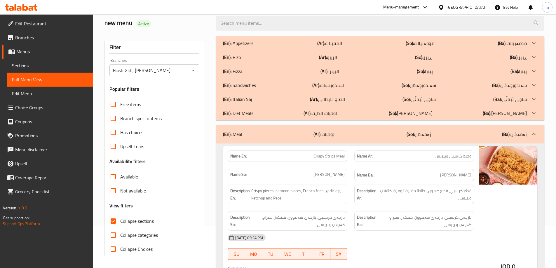
click at [241, 110] on p "(En): Diet Meals" at bounding box center [238, 113] width 30 height 7
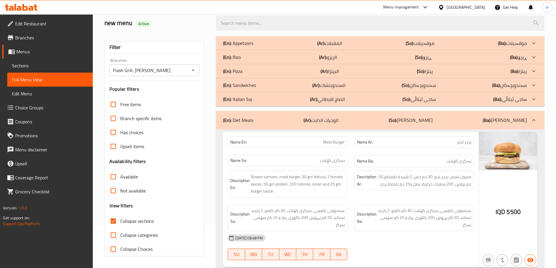
click at [245, 123] on p "(En): Diet Meals" at bounding box center [238, 120] width 30 height 7
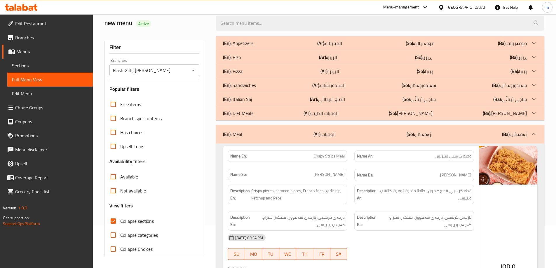
click at [241, 116] on p "(En): Diet Meals" at bounding box center [238, 113] width 30 height 7
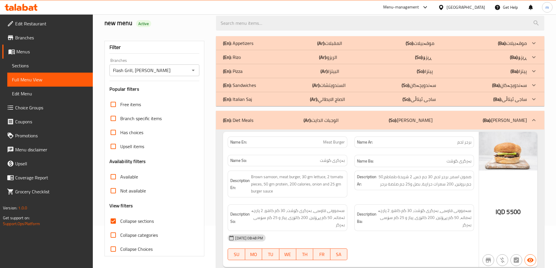
click at [241, 121] on p "(En): Diet Meals" at bounding box center [238, 120] width 30 height 7
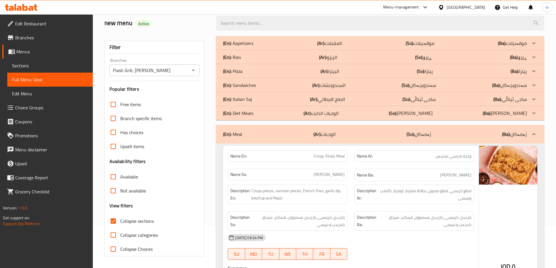
click at [232, 101] on p "(En): Italian Saj" at bounding box center [237, 99] width 29 height 7
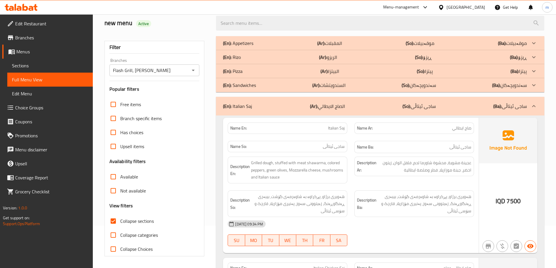
click at [243, 70] on p "(En): Pizza" at bounding box center [233, 71] width 20 height 7
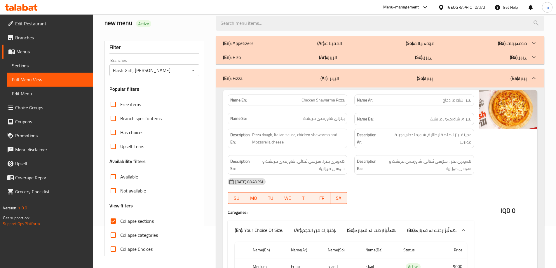
click at [243, 72] on div "(En): Pizza (Ar): البيتزا (So): پیتزا (Ba): پیتزا" at bounding box center [380, 78] width 328 height 19
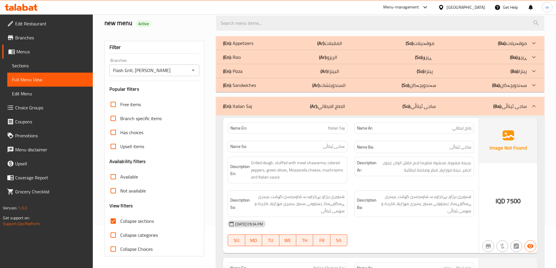
click at [240, 58] on p "(En): Rizo" at bounding box center [232, 57] width 18 height 7
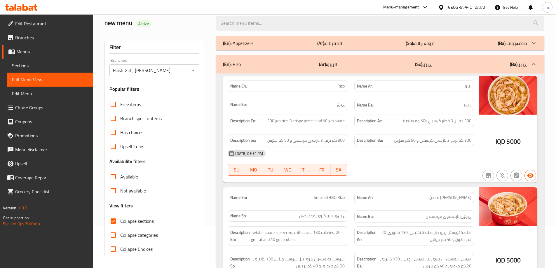
click at [244, 45] on p "(En): Appetizers" at bounding box center [238, 43] width 30 height 7
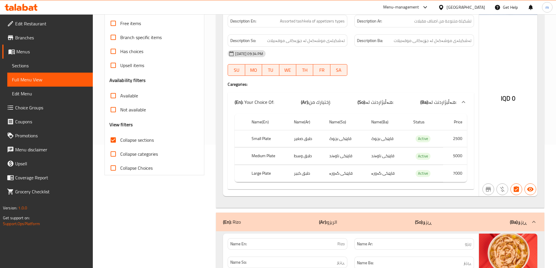
scroll to position [110, 0]
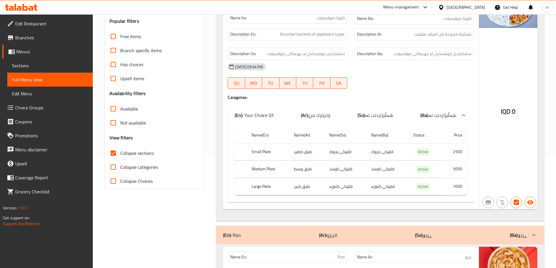
click at [123, 169] on span "Collapse categories" at bounding box center [139, 167] width 38 height 7
click at [120, 169] on input "Collapse categories" at bounding box center [113, 167] width 14 height 14
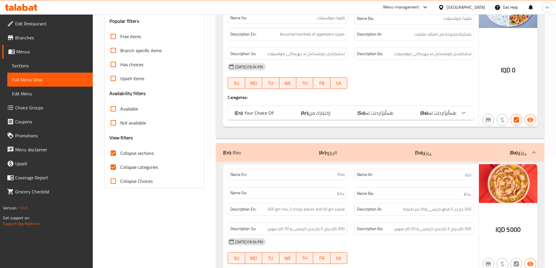
click at [128, 167] on span "Collapse categories" at bounding box center [139, 167] width 38 height 7
click at [120, 167] on input "Collapse categories" at bounding box center [113, 167] width 14 height 14
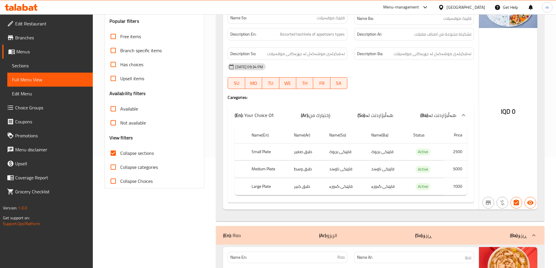
click at [116, 169] on input "Collapse categories" at bounding box center [113, 167] width 14 height 14
checkbox input "true"
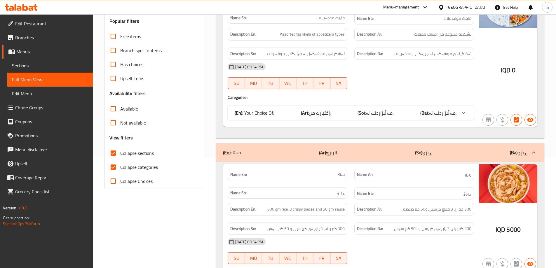
click at [124, 152] on span "Collapse sections" at bounding box center [137, 153] width 34 height 7
click at [120, 152] on input "Collapse sections" at bounding box center [113, 153] width 14 height 14
click at [124, 153] on span "Collapse sections" at bounding box center [137, 153] width 34 height 7
click at [120, 153] on input "Collapse sections" at bounding box center [113, 153] width 14 height 14
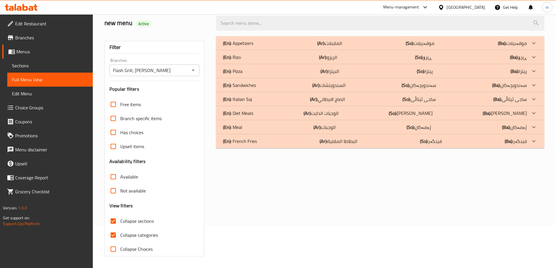
scroll to position [42, 0]
click at [258, 145] on div "(En): French Fries (Ar): البطاطا المقلية (So): فینگەر (Ba): فینگەر" at bounding box center [380, 141] width 328 height 14
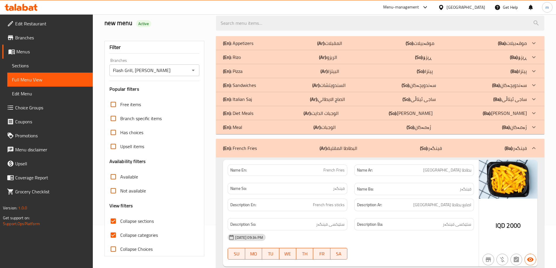
click at [240, 55] on p "(En): Rizo" at bounding box center [232, 57] width 18 height 7
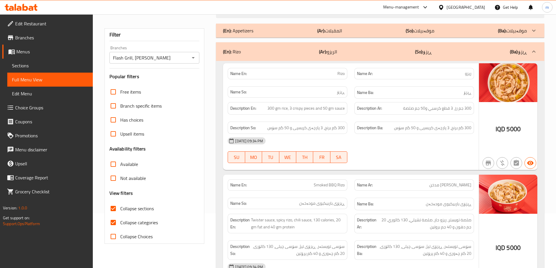
scroll to position [68, 0]
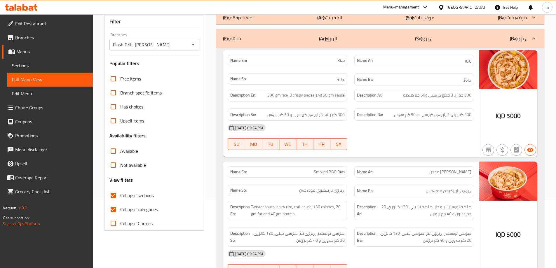
click at [141, 196] on span "Collapse sections" at bounding box center [137, 195] width 34 height 7
click at [120, 196] on input "Collapse sections" at bounding box center [113, 196] width 14 height 14
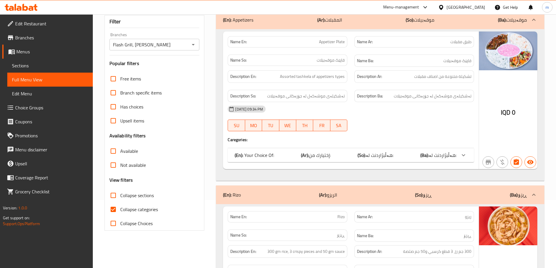
click at [142, 196] on span "Collapse sections" at bounding box center [137, 195] width 34 height 7
click at [120, 196] on input "Collapse sections" at bounding box center [113, 196] width 14 height 14
checkbox input "true"
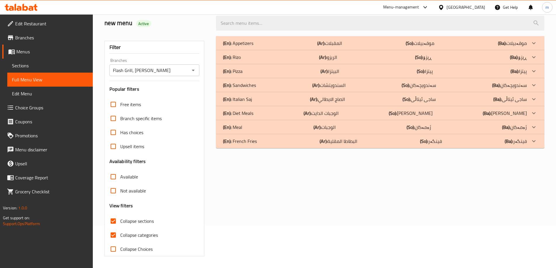
scroll to position [42, 0]
click at [252, 143] on p "(En): French Fries" at bounding box center [240, 141] width 34 height 7
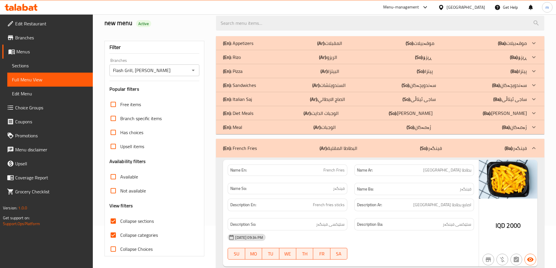
click at [262, 125] on div "(En): Meal (Ar): الوجبات (So): ژەمەکان (Ba): ژەمەکان" at bounding box center [375, 127] width 304 height 7
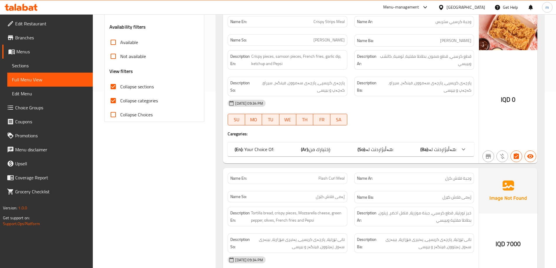
scroll to position [247, 0]
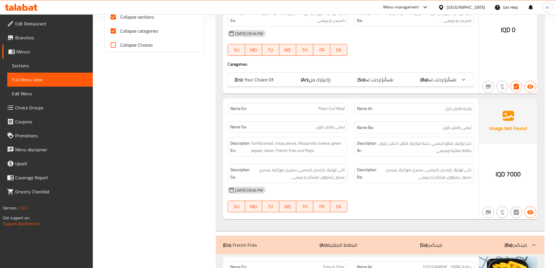
click at [131, 32] on span "Collapse categories" at bounding box center [139, 30] width 38 height 7
click at [120, 32] on input "Collapse categories" at bounding box center [113, 31] width 14 height 14
checkbox input "false"
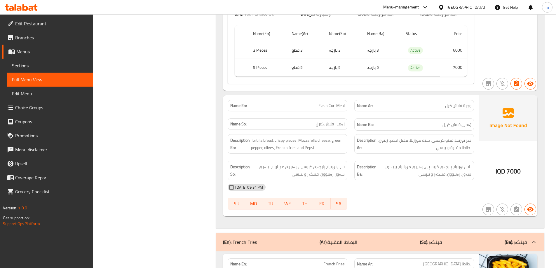
scroll to position [349, 0]
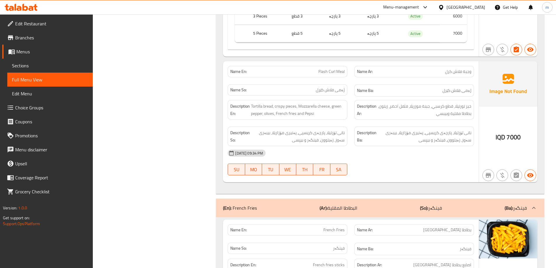
click at [311, 121] on div "Description En: Tortilla bread, crispy pieces, Mozzarella cheese, green pepper,…" at bounding box center [287, 110] width 127 height 27
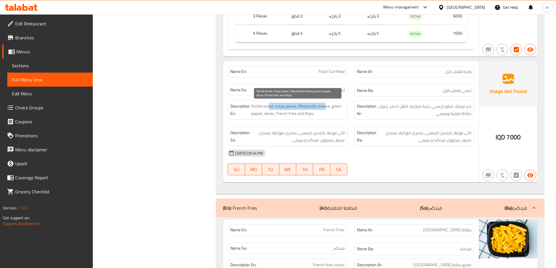
drag, startPoint x: 310, startPoint y: 107, endPoint x: 327, endPoint y: 109, distance: 17.0
click at [327, 109] on span "Tortilla bread, crispy pieces, Mozzarella cheese, green pepper, olives, French …" at bounding box center [298, 110] width 94 height 14
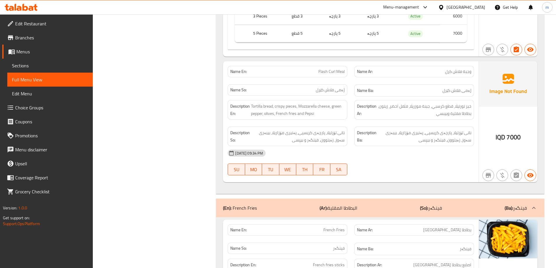
click at [344, 124] on div "Description So: نانی تۆرتیلا، پارچەی کریسپی، پەنیری مۆزاریلا، بیبەری سەوز، زەیت…" at bounding box center [287, 136] width 127 height 27
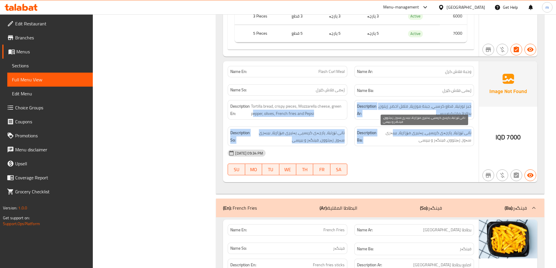
drag, startPoint x: 253, startPoint y: 116, endPoint x: 396, endPoint y: 125, distance: 144.0
click at [396, 129] on div "Description En: Tortilla bread, crispy pieces, Mozzarella cheese, green pepper,…" at bounding box center [350, 123] width 253 height 53
click at [399, 119] on div "Description Ar: خبز تورتيلا، قطع كرسبي، جبنة موزريلا، فلفل اخضر، زيتون، بطاطا م…" at bounding box center [414, 110] width 120 height 20
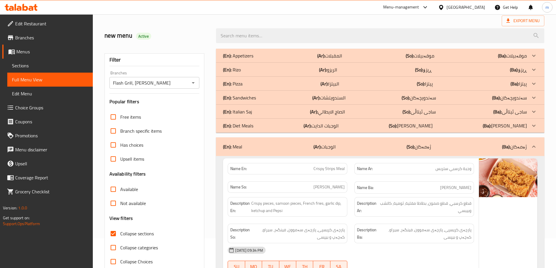
scroll to position [8, 0]
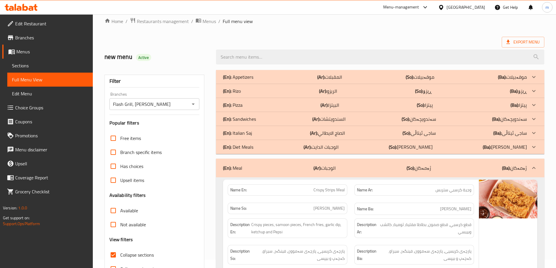
click at [265, 134] on div "(En): Italian Saj (Ar): الصاج الايطالي (So): ساجی ئیتاڵی (Ba): ساجی ئیتاڵی" at bounding box center [375, 133] width 304 height 7
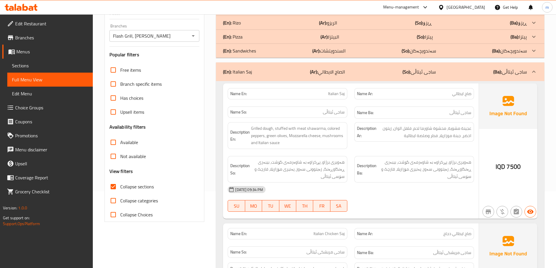
scroll to position [145, 0]
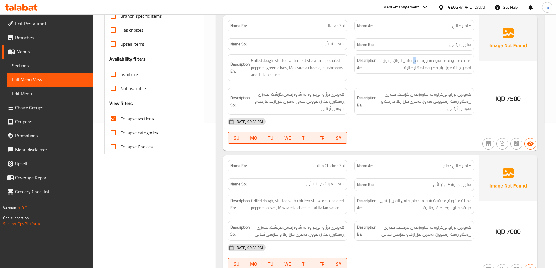
click at [415, 51] on div "Description Ar: عجينة مشوية، محشوة شاورما لحم، فلفل الوان، زيتون اخضر، جبنة موز…" at bounding box center [414, 68] width 127 height 34
click at [446, 20] on div "Name Ar: صاج ايطالي" at bounding box center [414, 25] width 120 height 11
copy span "صاج ايطالي"
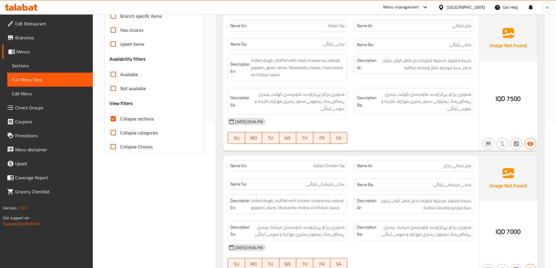
click at [460, 167] on span "صاج ايطالي دجاج" at bounding box center [458, 166] width 28 height 6
click at [459, 167] on span "صاج ايطالي دجاج" at bounding box center [458, 166] width 28 height 6
copy span "صاج ايطالي دجاج"
click at [461, 124] on div "[DATE] 09:34 PM" at bounding box center [350, 122] width 253 height 14
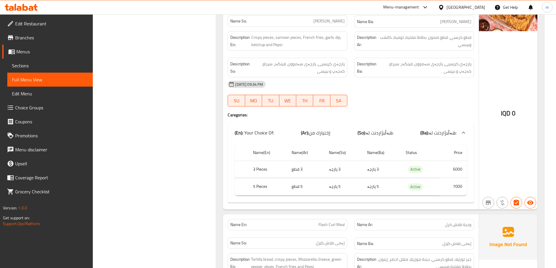
scroll to position [622, 0]
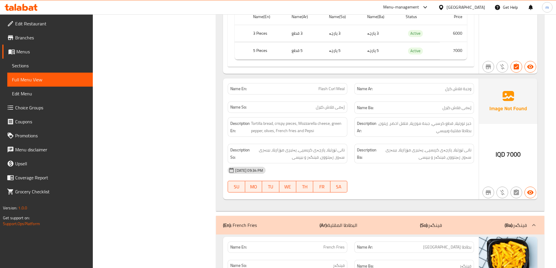
click at [442, 93] on div "Name Ar: وجبة فلاش كرل" at bounding box center [414, 88] width 120 height 11
copy span "وجبة فلاش كرل"
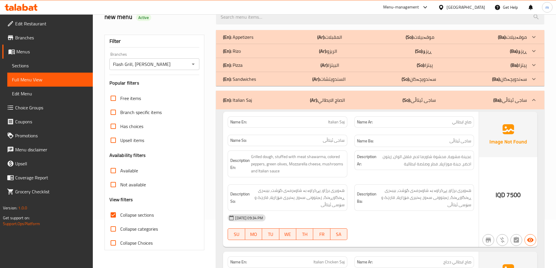
scroll to position [11, 0]
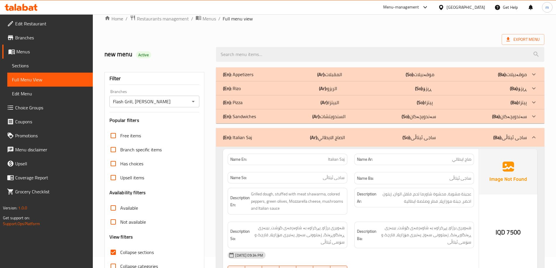
click at [383, 115] on div "(En): Sandwiches (Ar): السندويتشات (So): سەندویچەکان (Ba): سەندویچەکان" at bounding box center [375, 116] width 304 height 7
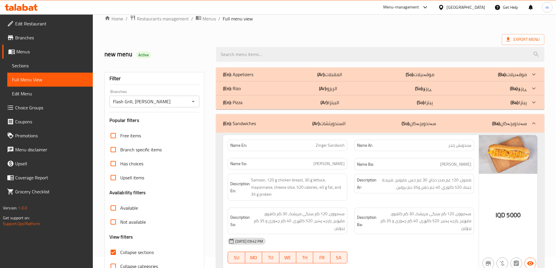
click at [369, 120] on div "(En): Sandwiches (Ar): السندويتشات (So): سەندویچەکان (Ba): سەندویچەکان" at bounding box center [375, 123] width 304 height 7
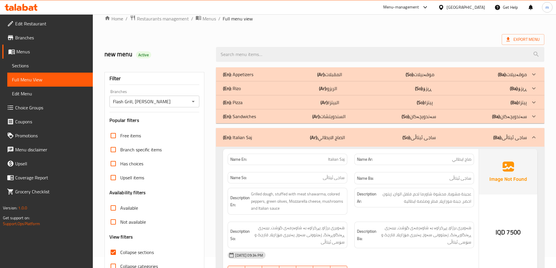
click at [247, 88] on div "(En): Rizo (Ar): الريزو (So): ڕیزۆ (Ba): ڕیزۆ" at bounding box center [375, 88] width 304 height 7
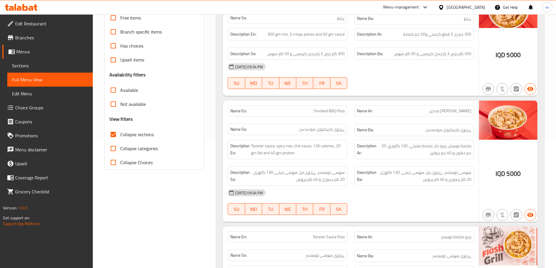
scroll to position [147, 0]
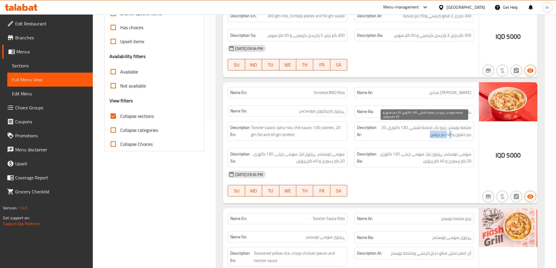
drag, startPoint x: 450, startPoint y: 135, endPoint x: 427, endPoint y: 135, distance: 23.1
click at [427, 135] on span "صلصة تويستر، ريزو حار، صلصة تشيلي، 130 كالوري، 20 جم دهون و 40 جم بروتين" at bounding box center [425, 131] width 94 height 14
click at [429, 145] on div "Description Ba: سۆسی تویستەر، ڕیزۆی تیژ، سۆسی چیلی، 130 کالۆری، 20 گم چەوری و 4…" at bounding box center [414, 158] width 127 height 27
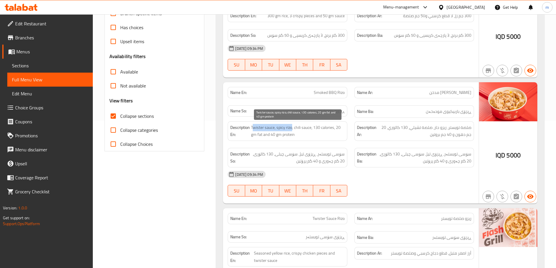
drag, startPoint x: 266, startPoint y: 126, endPoint x: 292, endPoint y: 131, distance: 26.7
click at [292, 131] on span "Twister sauce, spicy rizo, chili sauce, 130 calories, 20 gm fat and 40 gm prote…" at bounding box center [298, 131] width 94 height 14
click at [303, 131] on span "Twister sauce, spicy rizo, chili sauce, 130 calories, 20 gm fat and 40 gm prote…" at bounding box center [298, 131] width 94 height 14
click at [294, 130] on span "Twister sauce, spicy rizo, chili sauce, 130 calories, 20 gm fat and 40 gm prote…" at bounding box center [298, 131] width 94 height 14
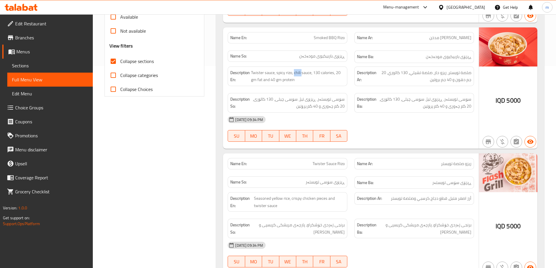
scroll to position [215, 0]
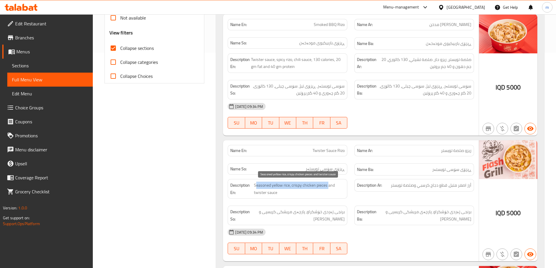
drag, startPoint x: 257, startPoint y: 187, endPoint x: 328, endPoint y: 188, distance: 71.2
click at [328, 188] on span "Seasoned yellow rice, crispy chicken pieces and twister sauce" at bounding box center [299, 189] width 91 height 14
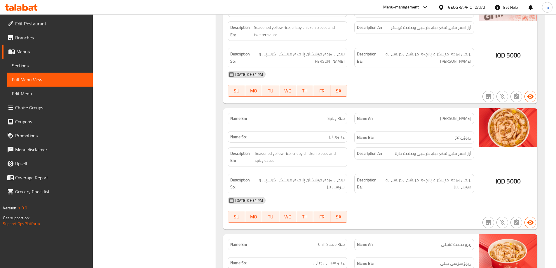
scroll to position [429, 0]
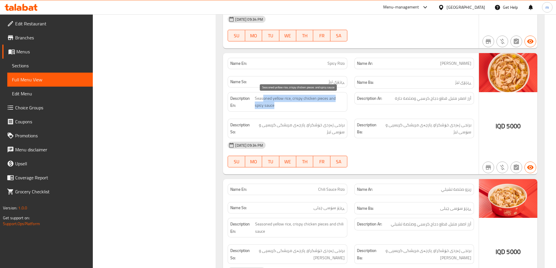
drag, startPoint x: 267, startPoint y: 99, endPoint x: 305, endPoint y: 112, distance: 40.0
click at [305, 112] on div "Description En: Seasoned yellow rice, crispy chicken pieces and spicy sauce" at bounding box center [288, 102] width 120 height 20
click at [313, 111] on div "Description En: Seasoned yellow rice, crispy chicken pieces and spicy sauce" at bounding box center [288, 102] width 120 height 20
click at [313, 107] on span "Seasoned yellow rice, crispy chicken pieces and spicy sauce" at bounding box center [300, 102] width 90 height 14
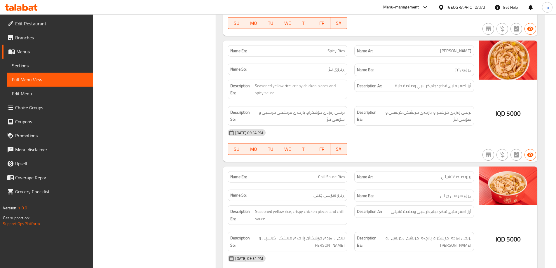
scroll to position [497, 0]
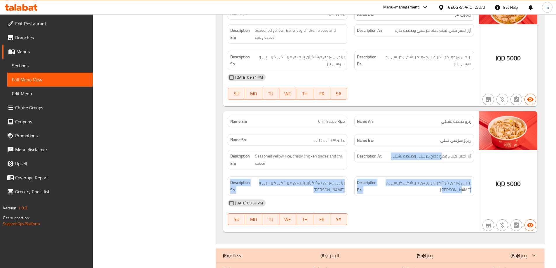
drag, startPoint x: 443, startPoint y: 157, endPoint x: 406, endPoint y: 185, distance: 45.8
click at [382, 194] on div "Description En: Seasoned yellow rice, crispy chicken pieces and chili sauce Des…" at bounding box center [350, 173] width 253 height 53
click at [408, 185] on span "برنجی زەردی خۆشکراو، پارچەی مریشکی کریسپی و [PERSON_NAME]" at bounding box center [425, 186] width 93 height 14
click at [406, 162] on div "Description Ar: أرز اصفر متبل، قطع دجاج كرسبي وصلصة تشيلي" at bounding box center [414, 156] width 120 height 13
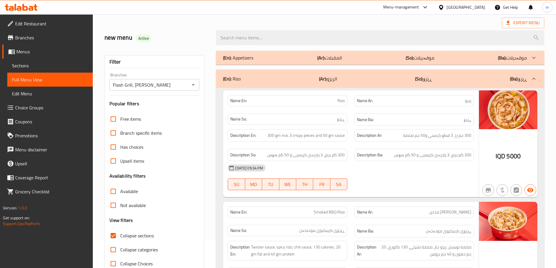
scroll to position [0, 0]
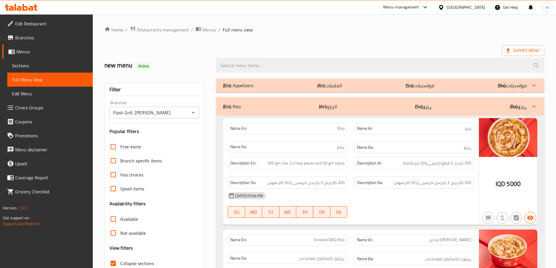
click at [417, 92] on div "(En): Appetizers (Ar): المقبلات (So): موقەبیلات (Ba): موقەبیلات" at bounding box center [380, 86] width 328 height 14
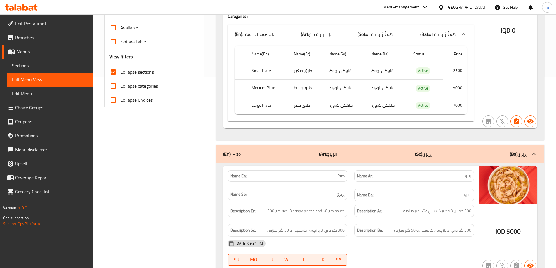
scroll to position [204, 0]
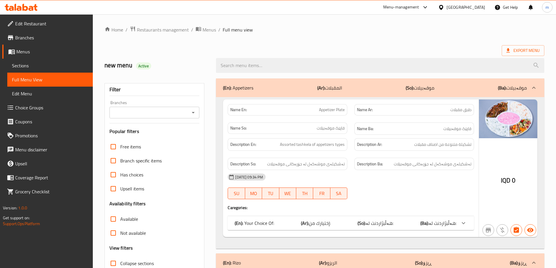
drag, startPoint x: 194, startPoint y: 115, endPoint x: 189, endPoint y: 118, distance: 5.6
click at [194, 114] on icon "Open" at bounding box center [193, 112] width 7 height 7
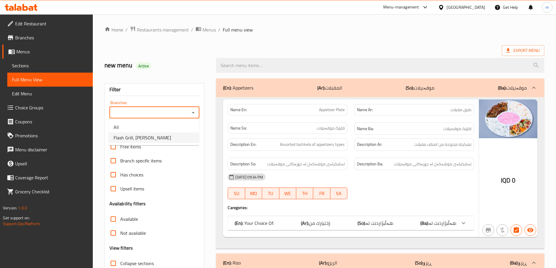
click at [136, 140] on span "Flash Grill, [PERSON_NAME]" at bounding box center [143, 137] width 58 height 7
type input "Flash Grill, [PERSON_NAME]"
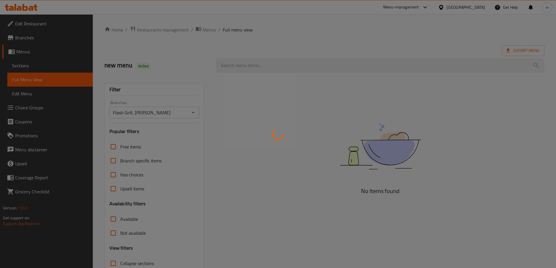
click at [172, 88] on div at bounding box center [278, 134] width 556 height 268
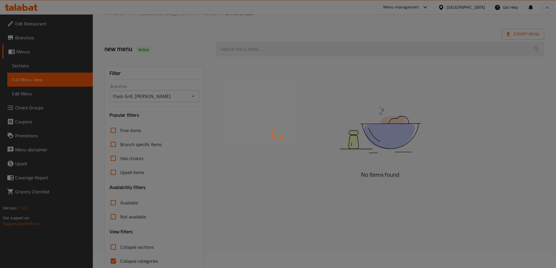
scroll to position [42, 0]
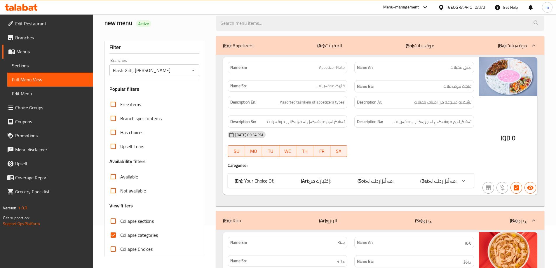
click at [119, 236] on input "Collapse categories" at bounding box center [113, 235] width 14 height 14
checkbox input "false"
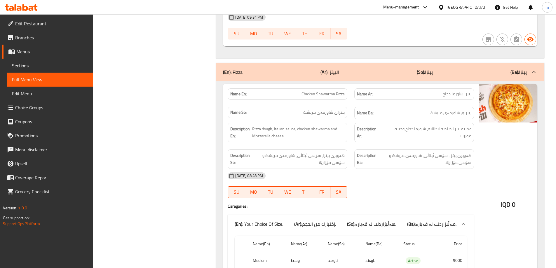
scroll to position [954, 0]
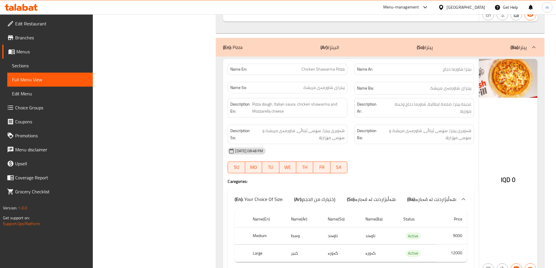
click at [338, 46] on div "(En): Pizza (Ar): البيتزا (So): پیتزا (Ba): پیتزا" at bounding box center [380, 47] width 328 height 19
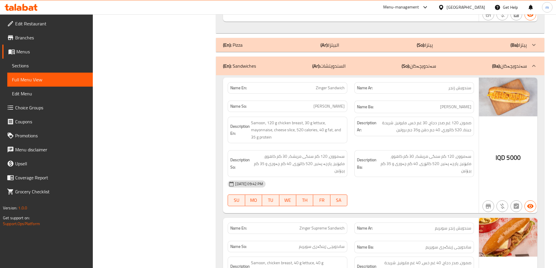
click at [276, 62] on div "(En): Sandwiches (Ar): السندويتشات (So): سەندویچەکان (Ba): سەندویچەکان" at bounding box center [375, 65] width 304 height 7
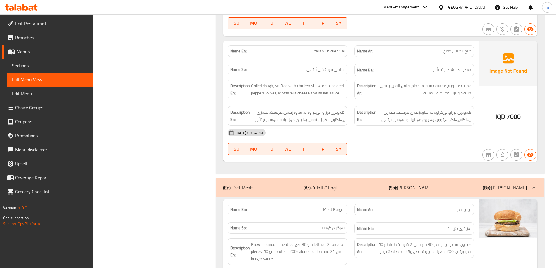
scroll to position [1158, 0]
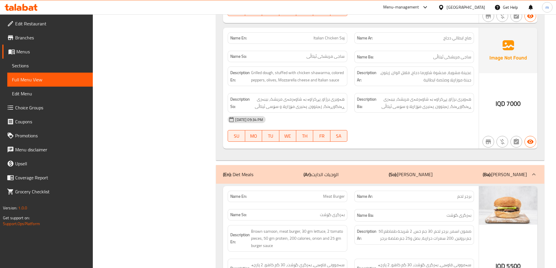
click at [339, 171] on p "(Ar): الوجبات الدايت" at bounding box center [321, 174] width 35 height 7
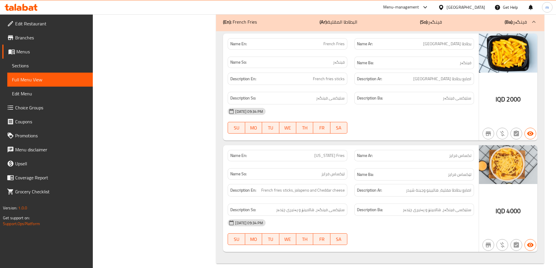
scroll to position [1711, 0]
click at [405, 135] on div "Name En: French Fries Name Ar: بطاطا مقلية Name So: فینگەر Name Ba: فینگەر Desc…" at bounding box center [380, 147] width 328 height 233
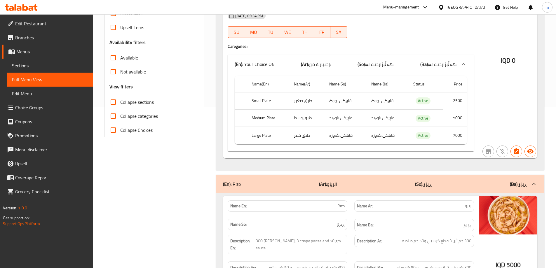
scroll to position [76, 0]
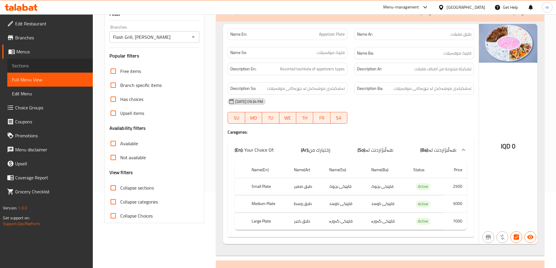
click at [27, 68] on span "Sections" at bounding box center [50, 65] width 76 height 7
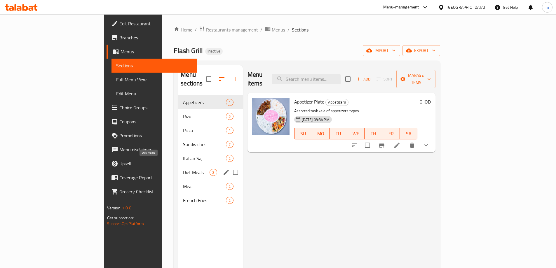
click at [183, 169] on span "Diet Meals" at bounding box center [196, 172] width 27 height 7
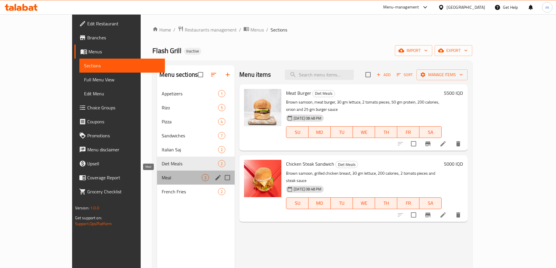
click at [162, 179] on span "Meal" at bounding box center [182, 177] width 40 height 7
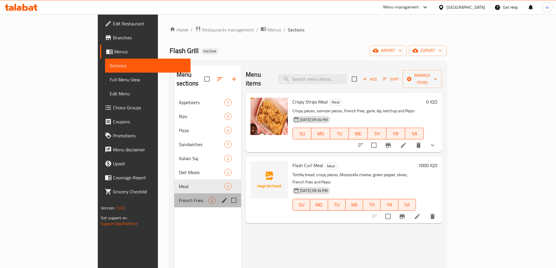
click at [174, 194] on div "French Fries 2" at bounding box center [207, 201] width 67 height 14
